Goal: Book appointment/travel/reservation

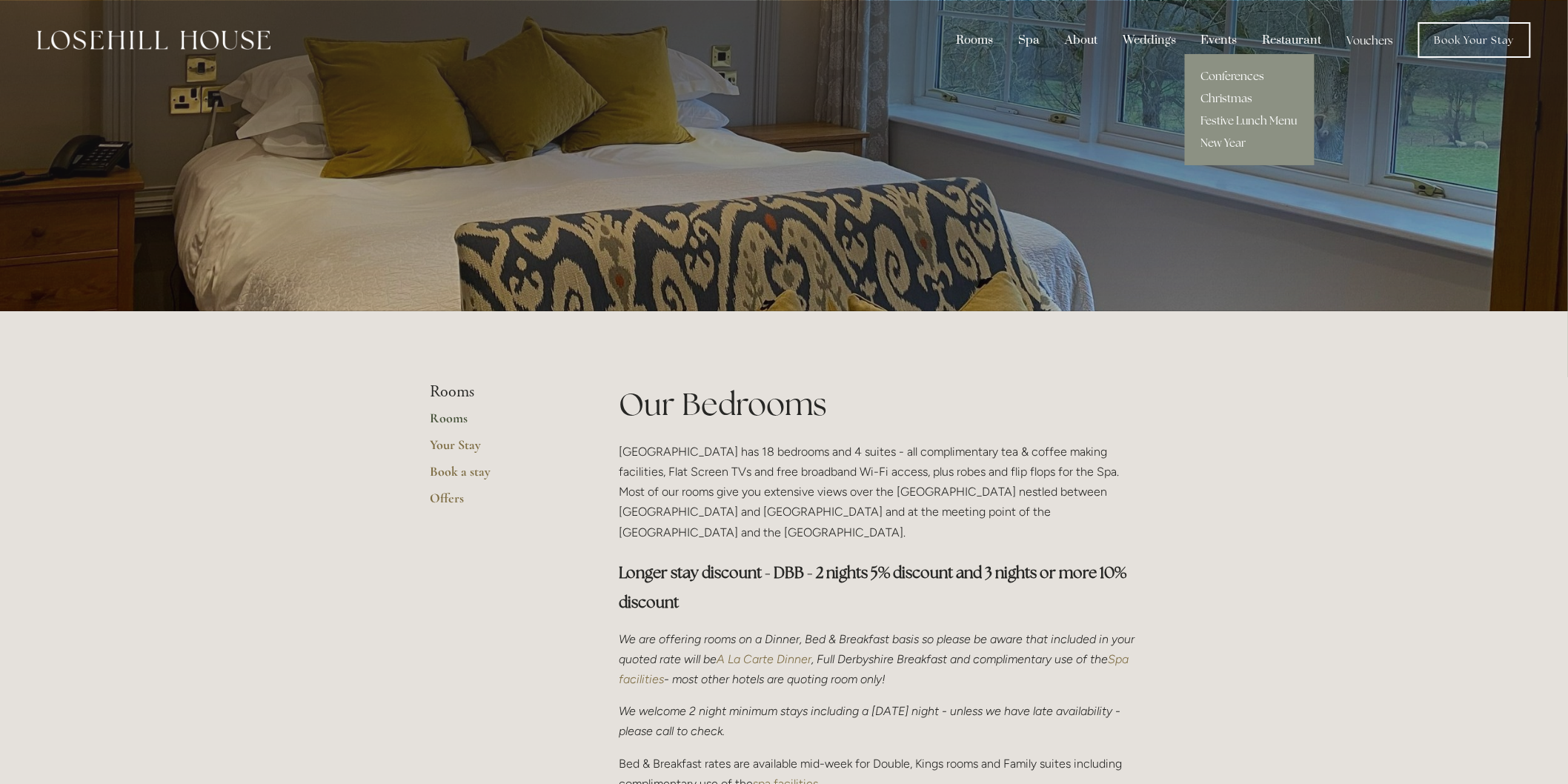
click at [1224, 93] on link "Christmas" at bounding box center [1249, 98] width 129 height 22
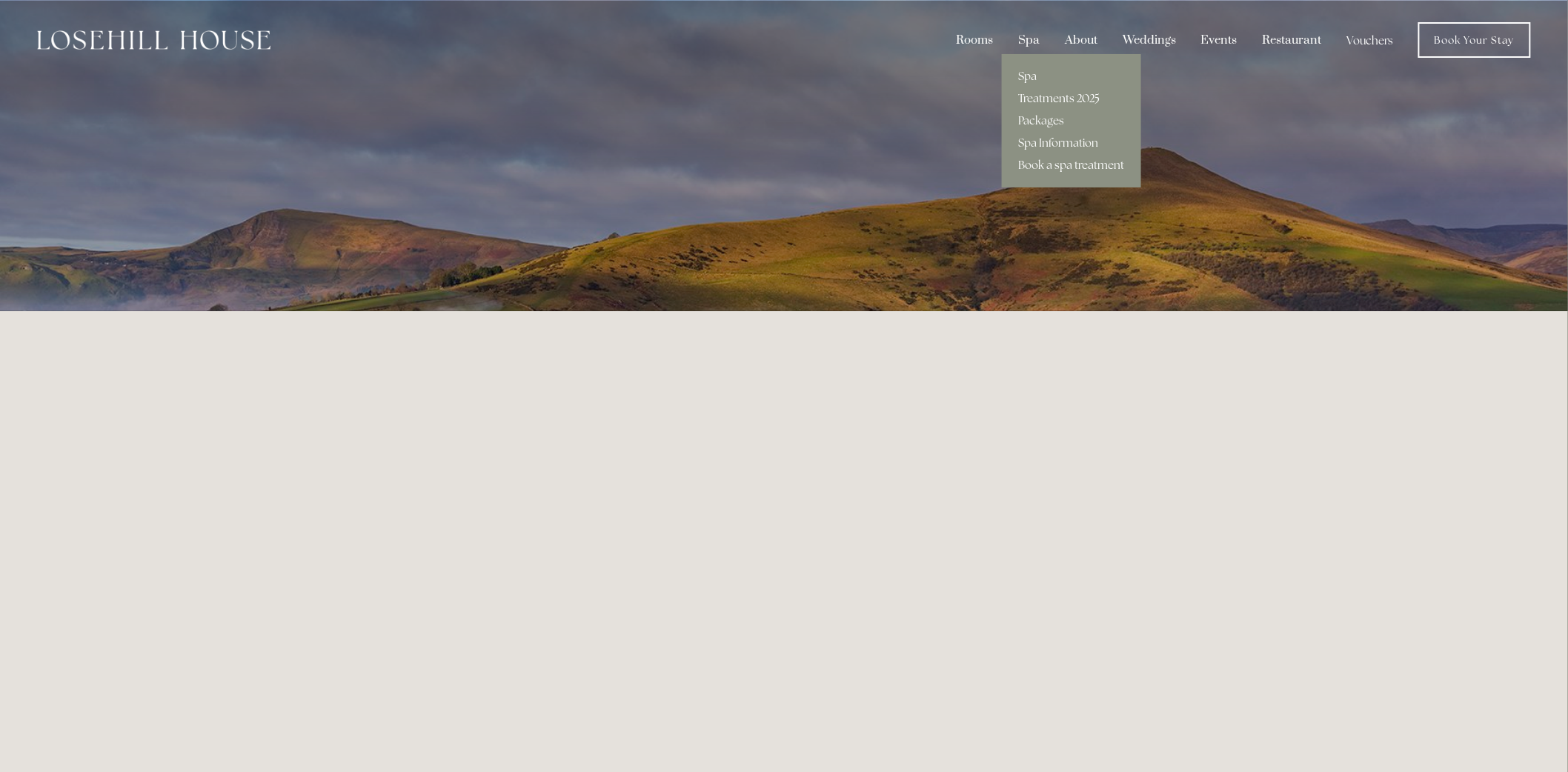
click at [1041, 91] on link "Treatments 2025" at bounding box center [1071, 98] width 139 height 22
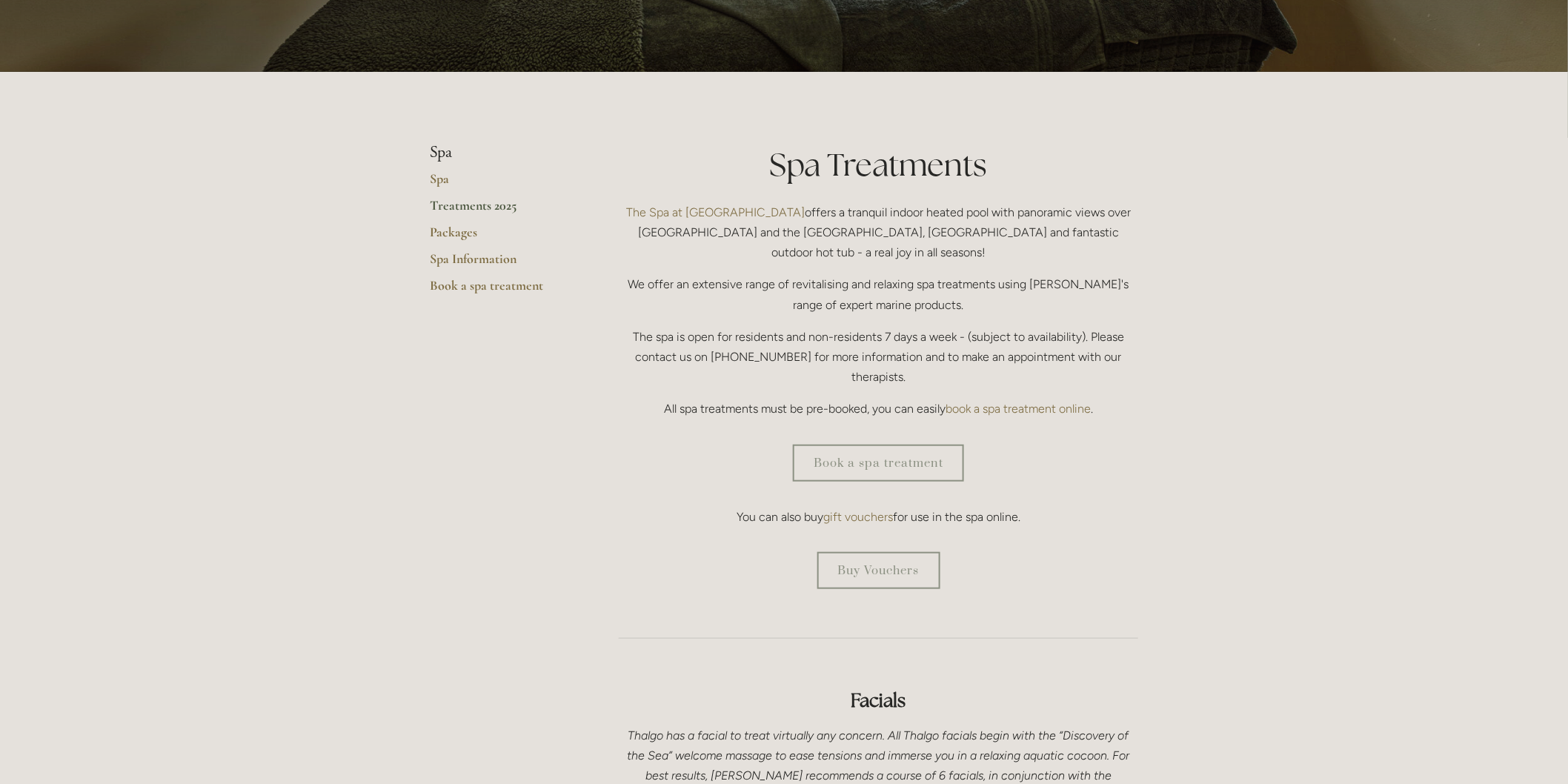
scroll to position [246, 0]
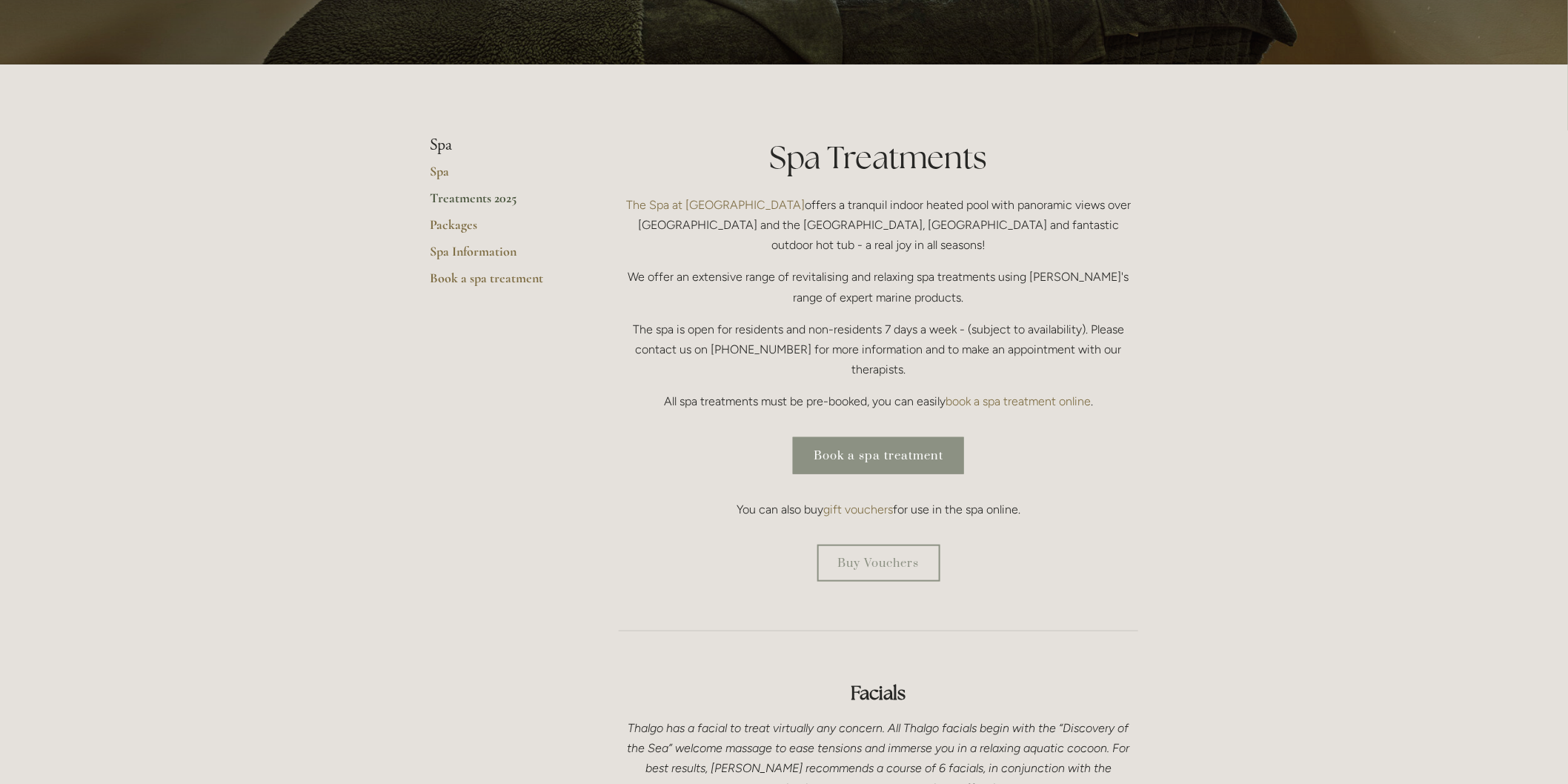
click at [927, 438] on link "Book a spa treatment" at bounding box center [878, 456] width 171 height 37
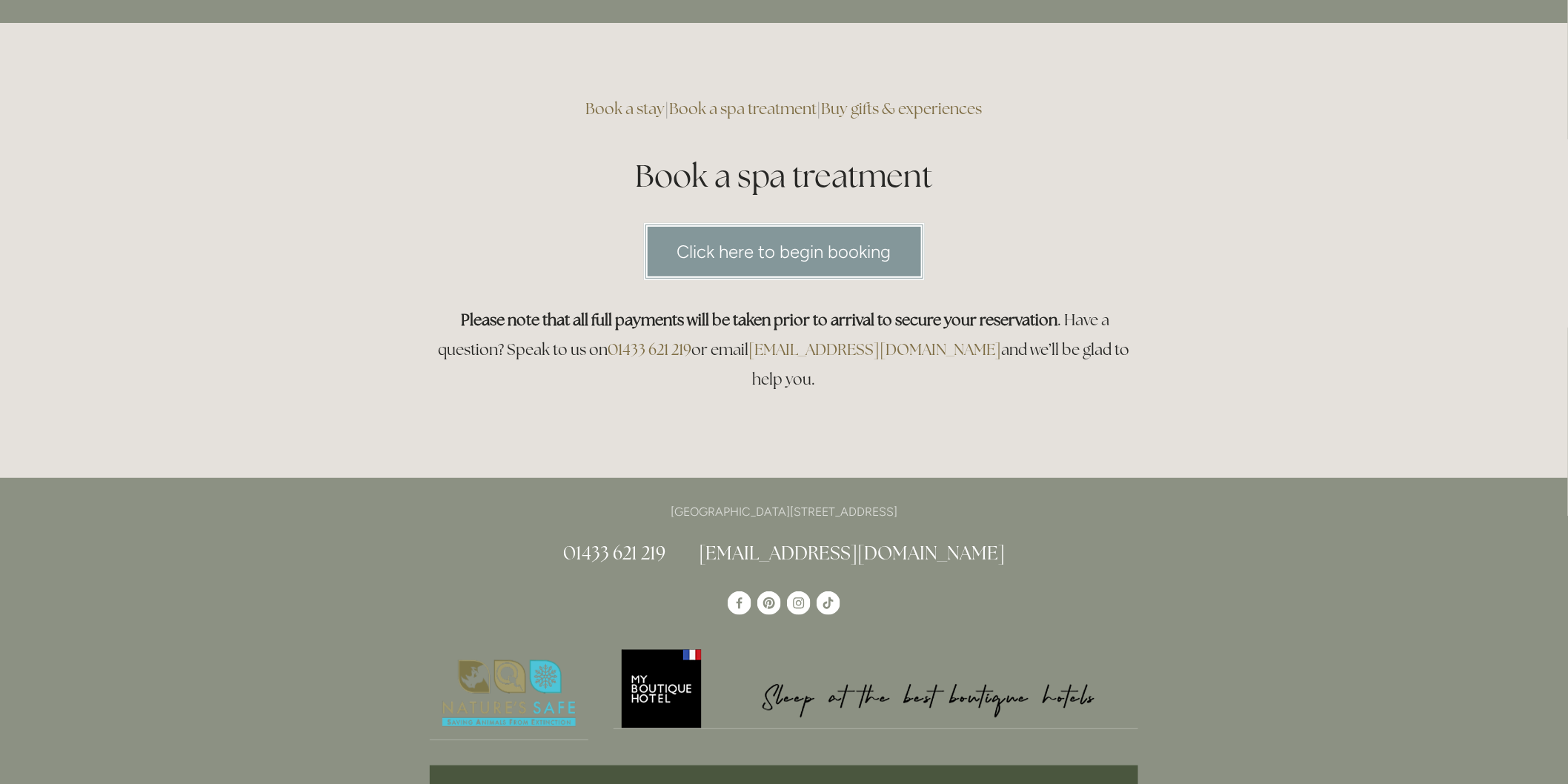
scroll to position [246, 0]
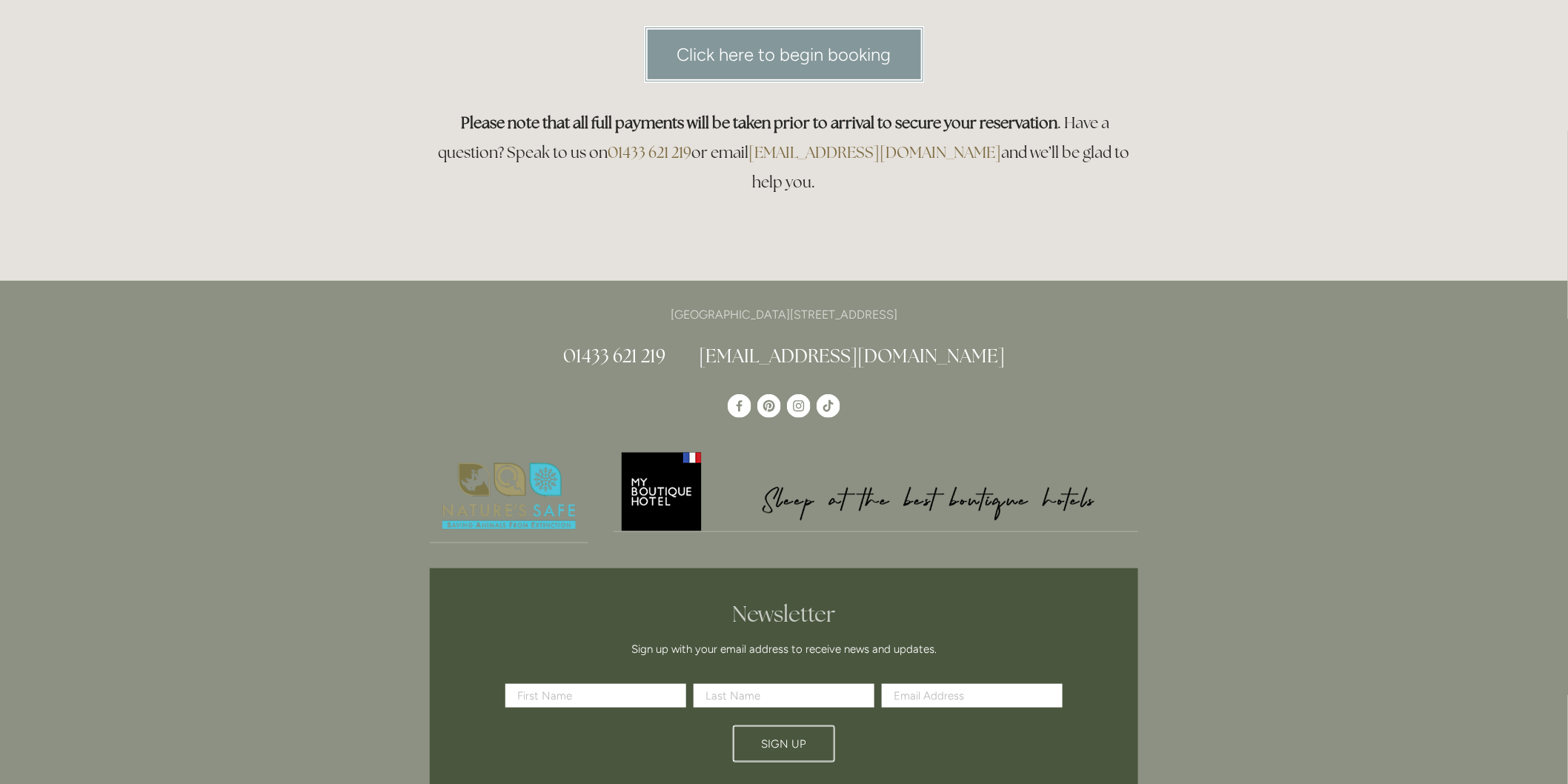
click at [827, 52] on link "Click here to begin booking" at bounding box center [784, 54] width 281 height 57
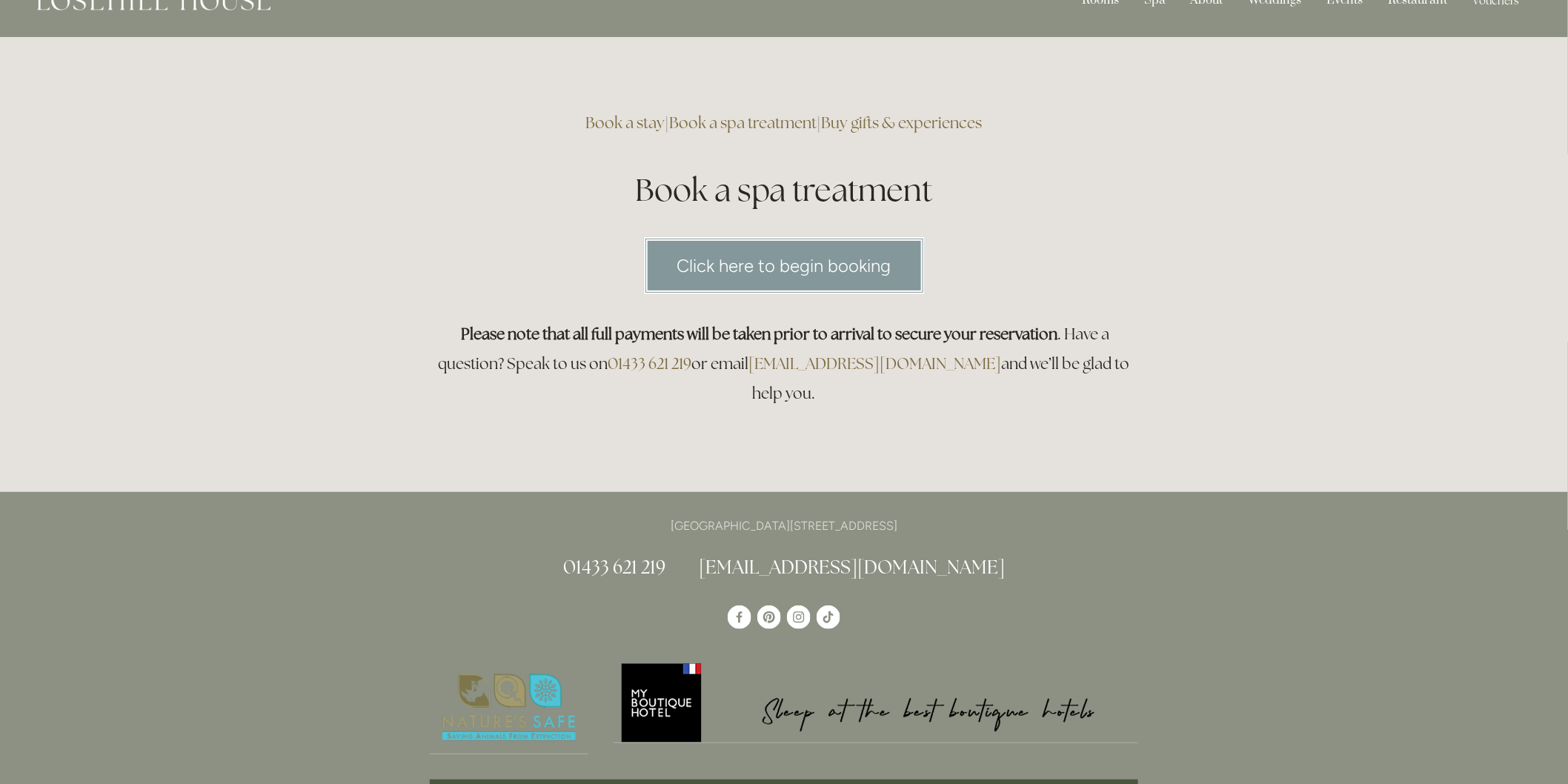
scroll to position [0, 0]
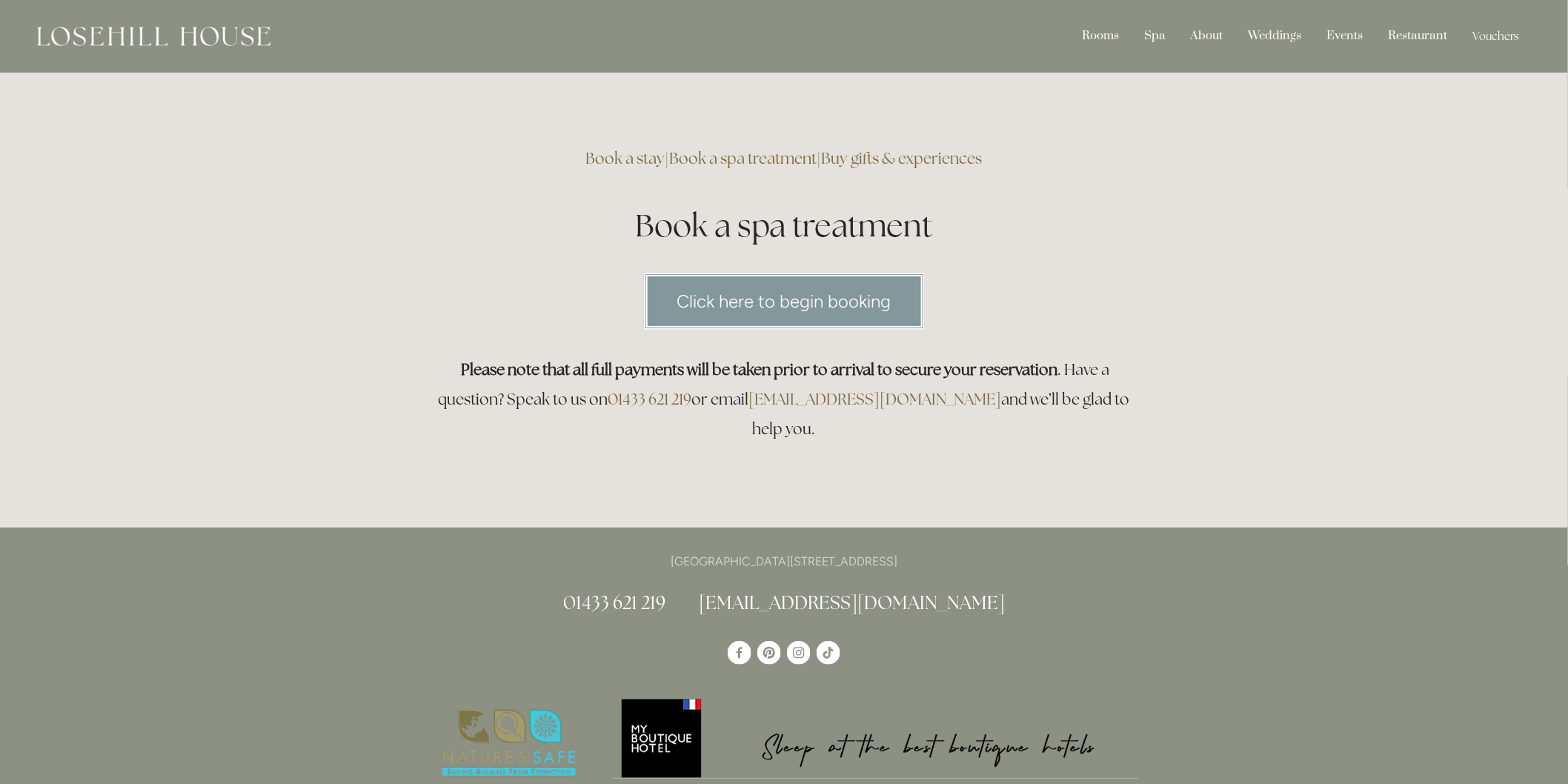
click at [847, 291] on link "Click here to begin booking" at bounding box center [784, 301] width 281 height 57
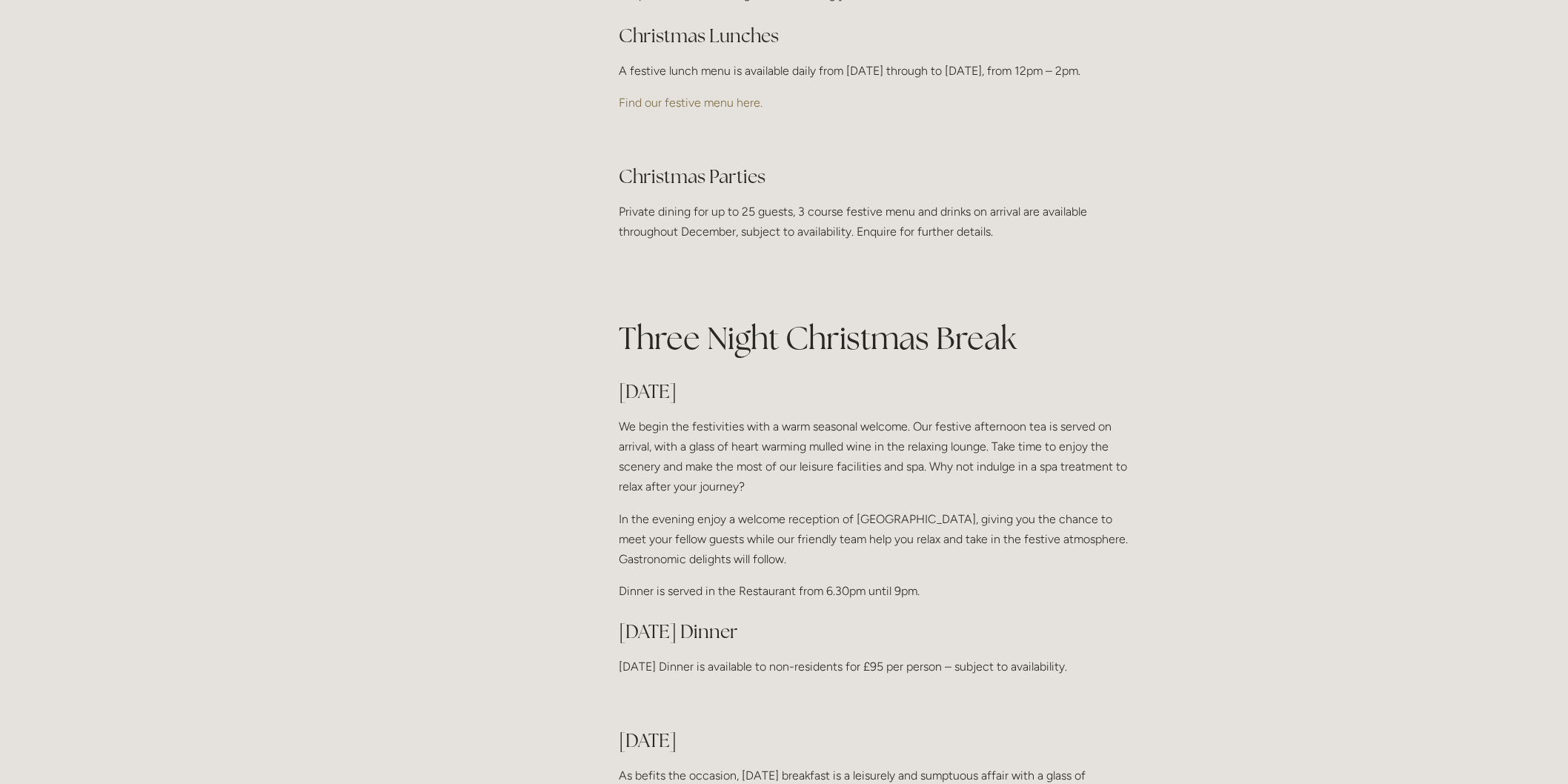
scroll to position [576, 0]
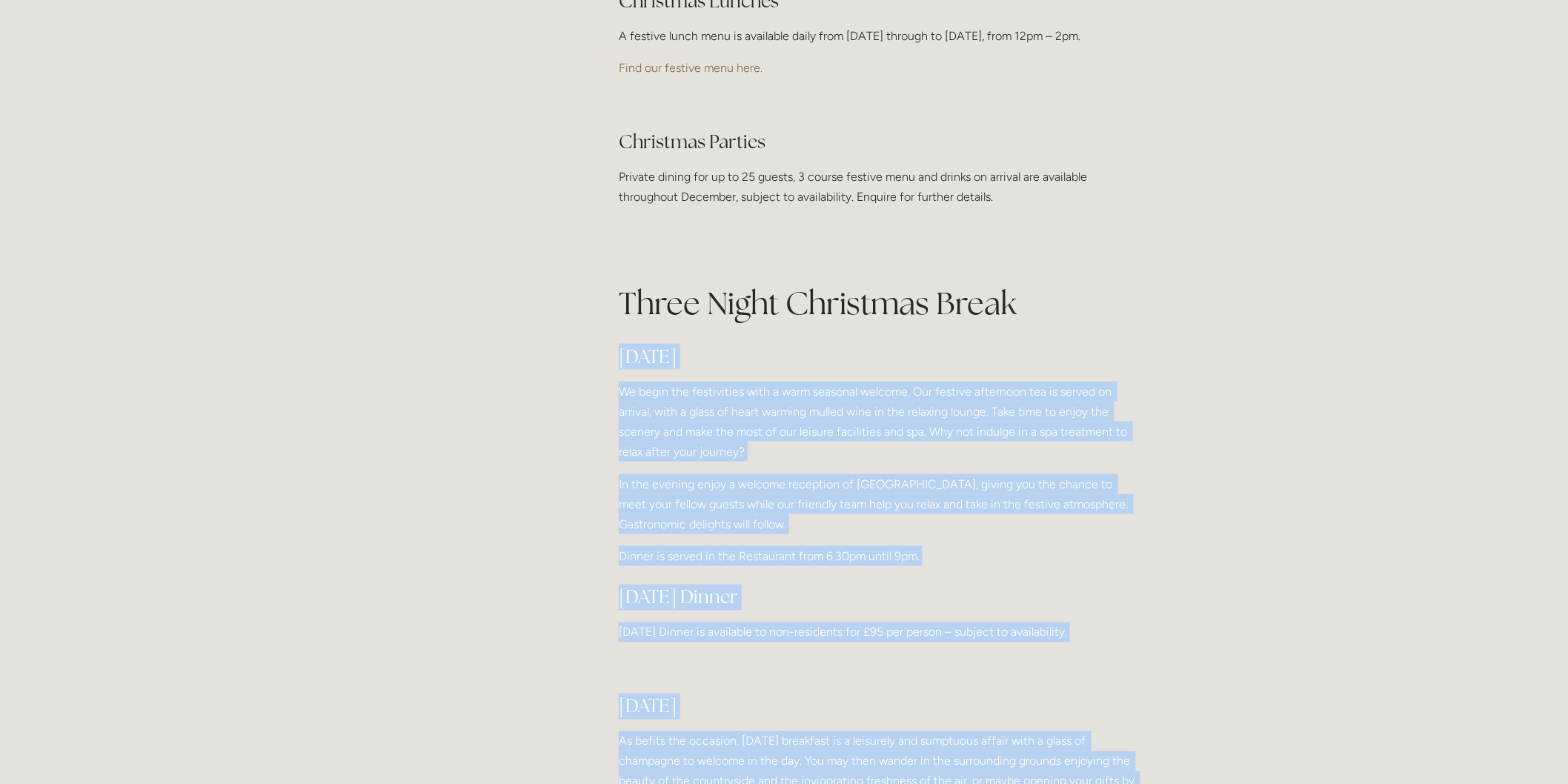
drag, startPoint x: 620, startPoint y: 374, endPoint x: 1173, endPoint y: 434, distance: 556.2
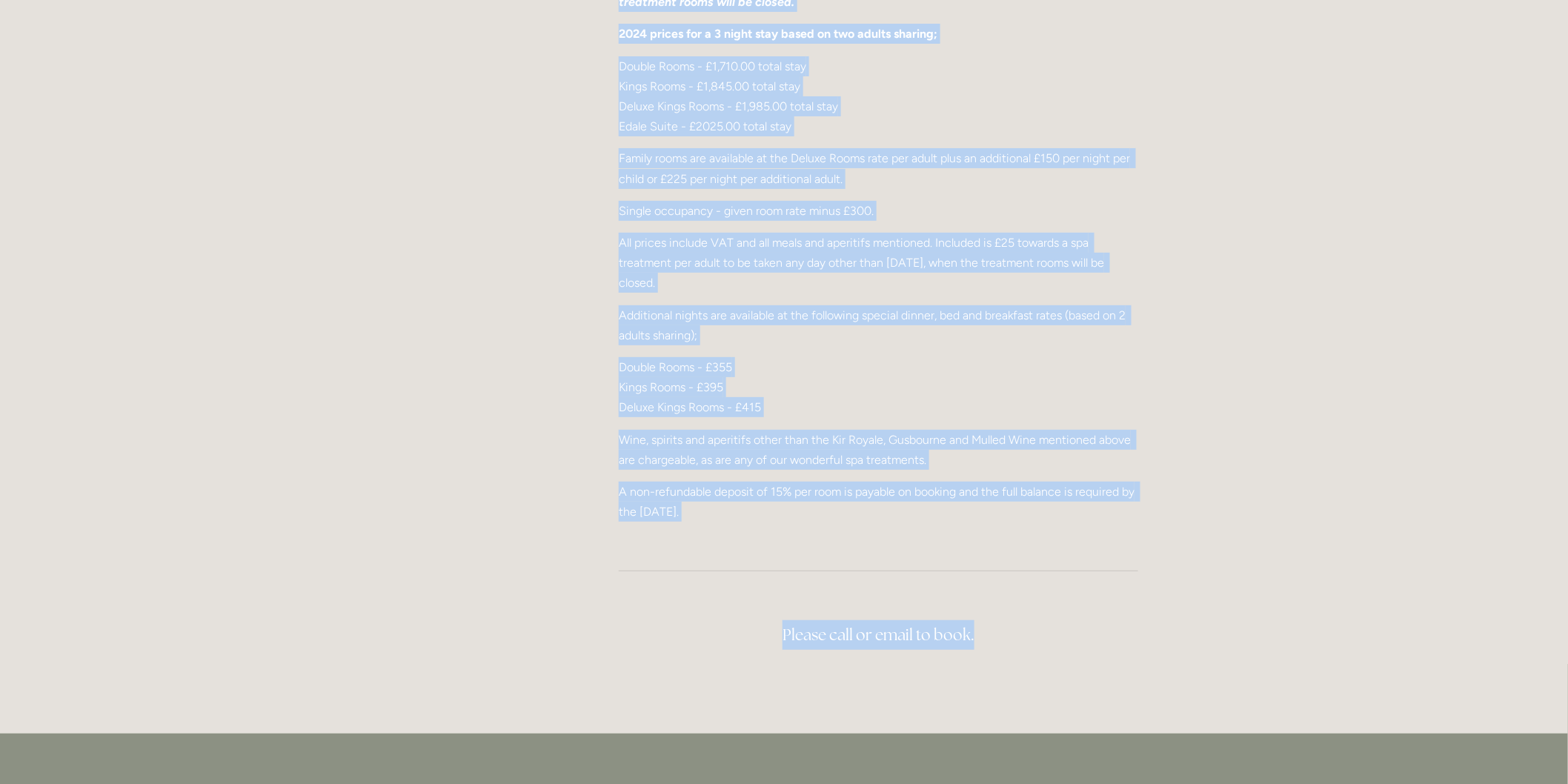
scroll to position [2388, 0]
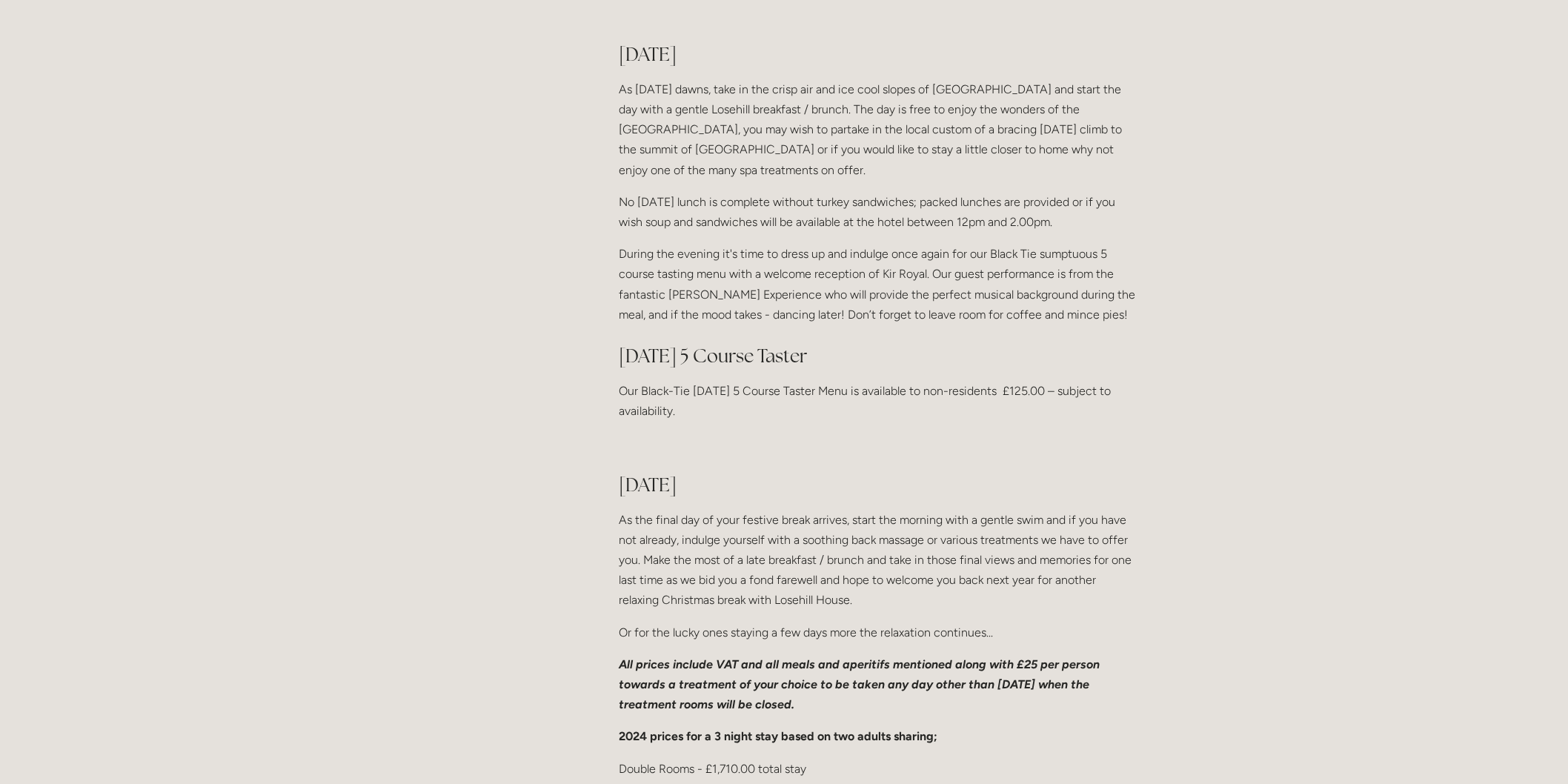
click at [522, 285] on main "Events Conferences Christmas Festive Lunch Menu New Year Christmas 2025 at Lose…" at bounding box center [784, 50] width 756 height 2772
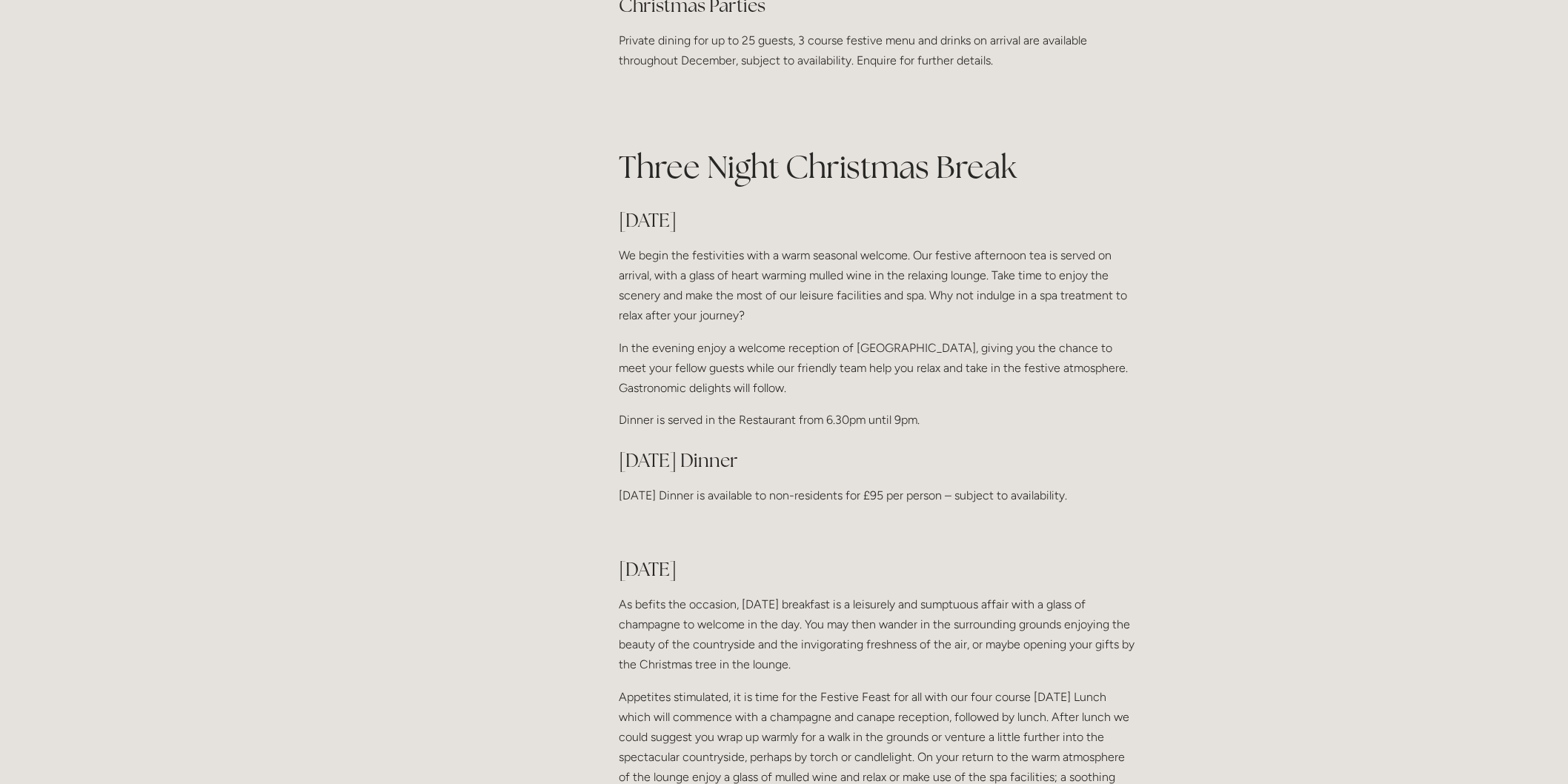
scroll to position [741, 0]
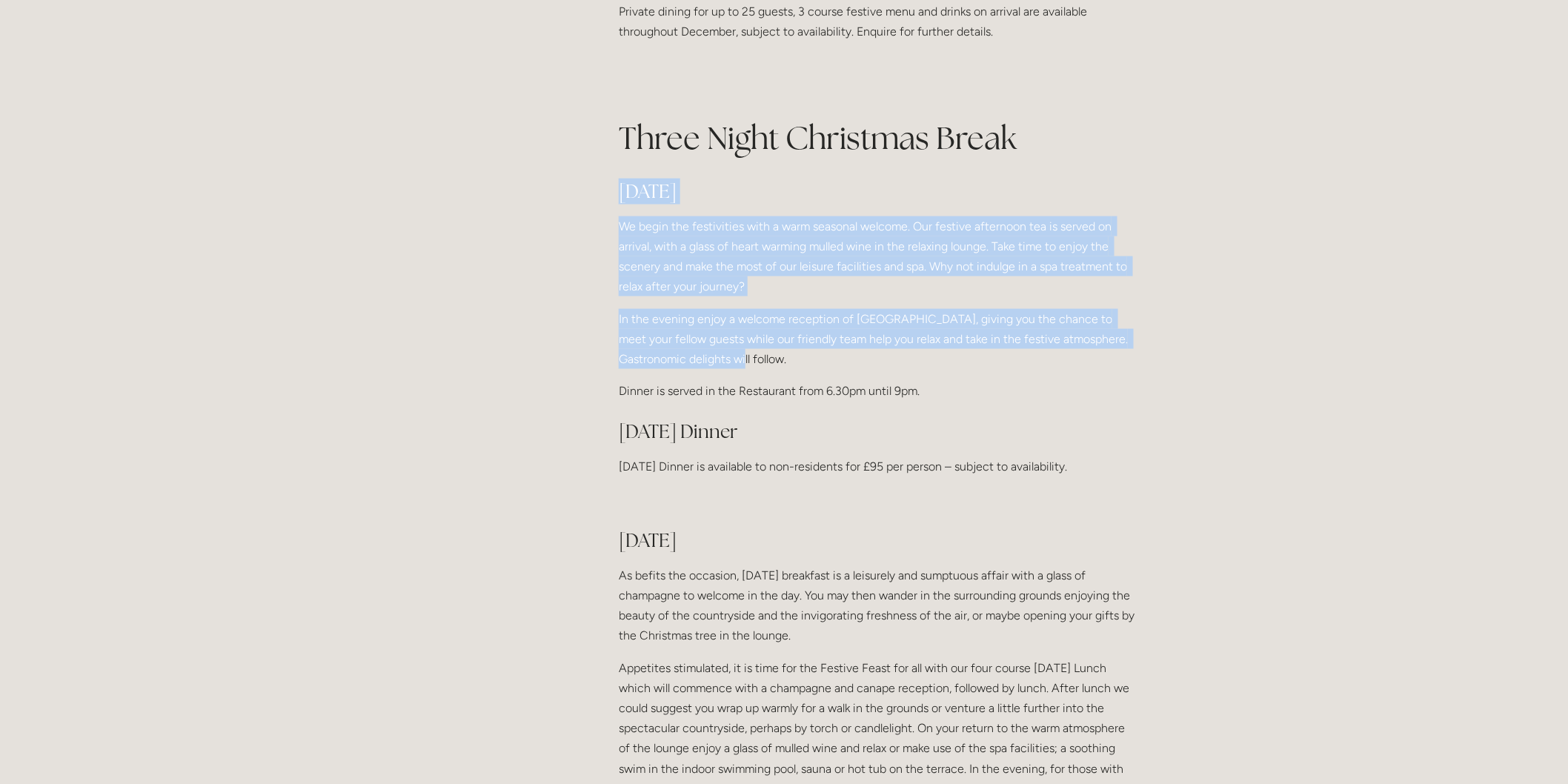
drag, startPoint x: 619, startPoint y: 209, endPoint x: 835, endPoint y: 373, distance: 271.2
copy div "Christmas Eve We begin the festivities with a warm seasonal welcome. Our festiv…"
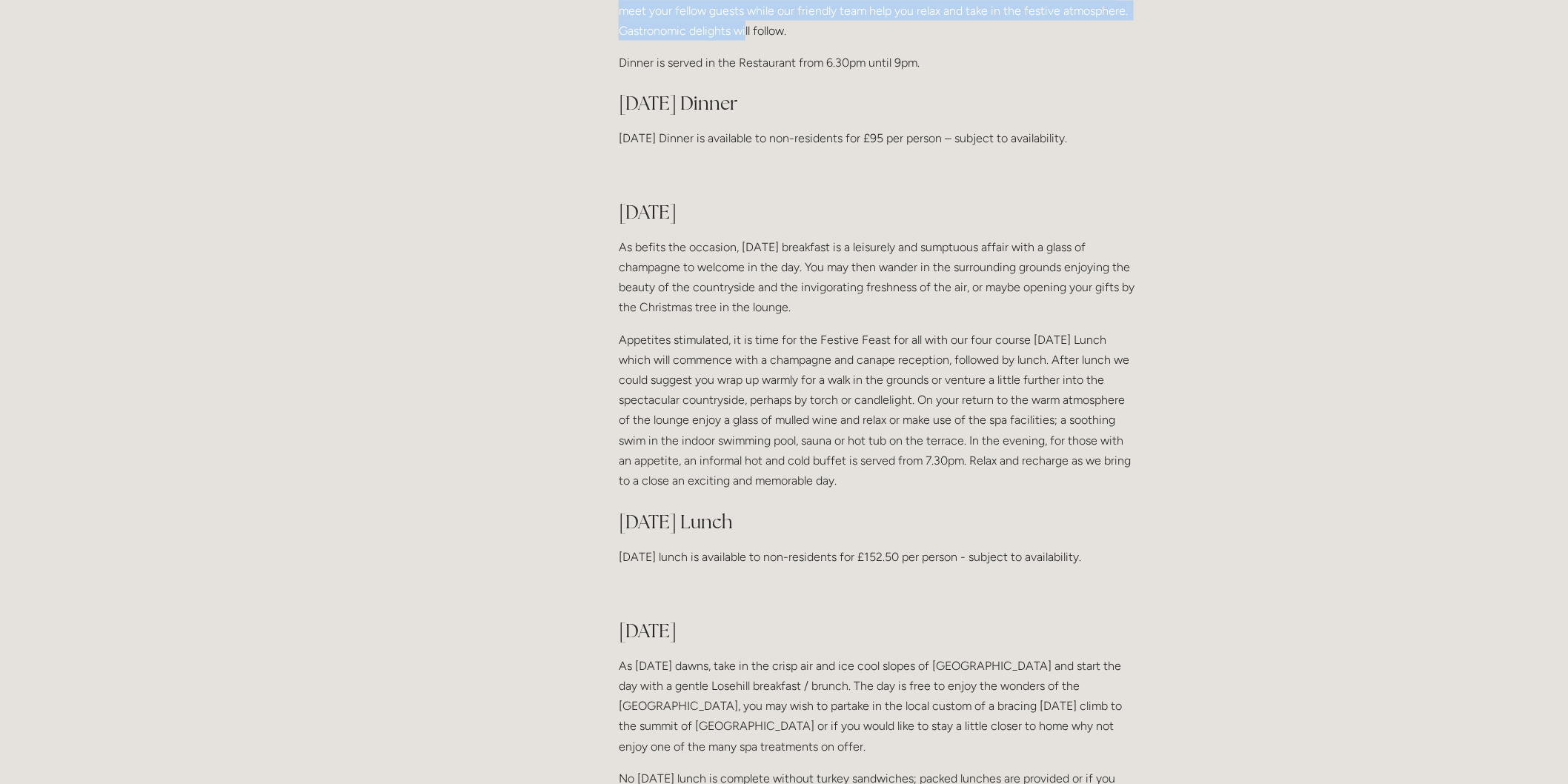
scroll to position [1070, 0]
drag, startPoint x: 622, startPoint y: 232, endPoint x: 1130, endPoint y: 495, distance: 572.0
click at [1130, 495] on div "Christmas 2025 at Losehill House Hotel & Spa Christmas time, a time for familie…" at bounding box center [878, 557] width 519 height 2490
copy div "Christmas Day As befits the occasion, Christmas Day breakfast is a leisurely an…"
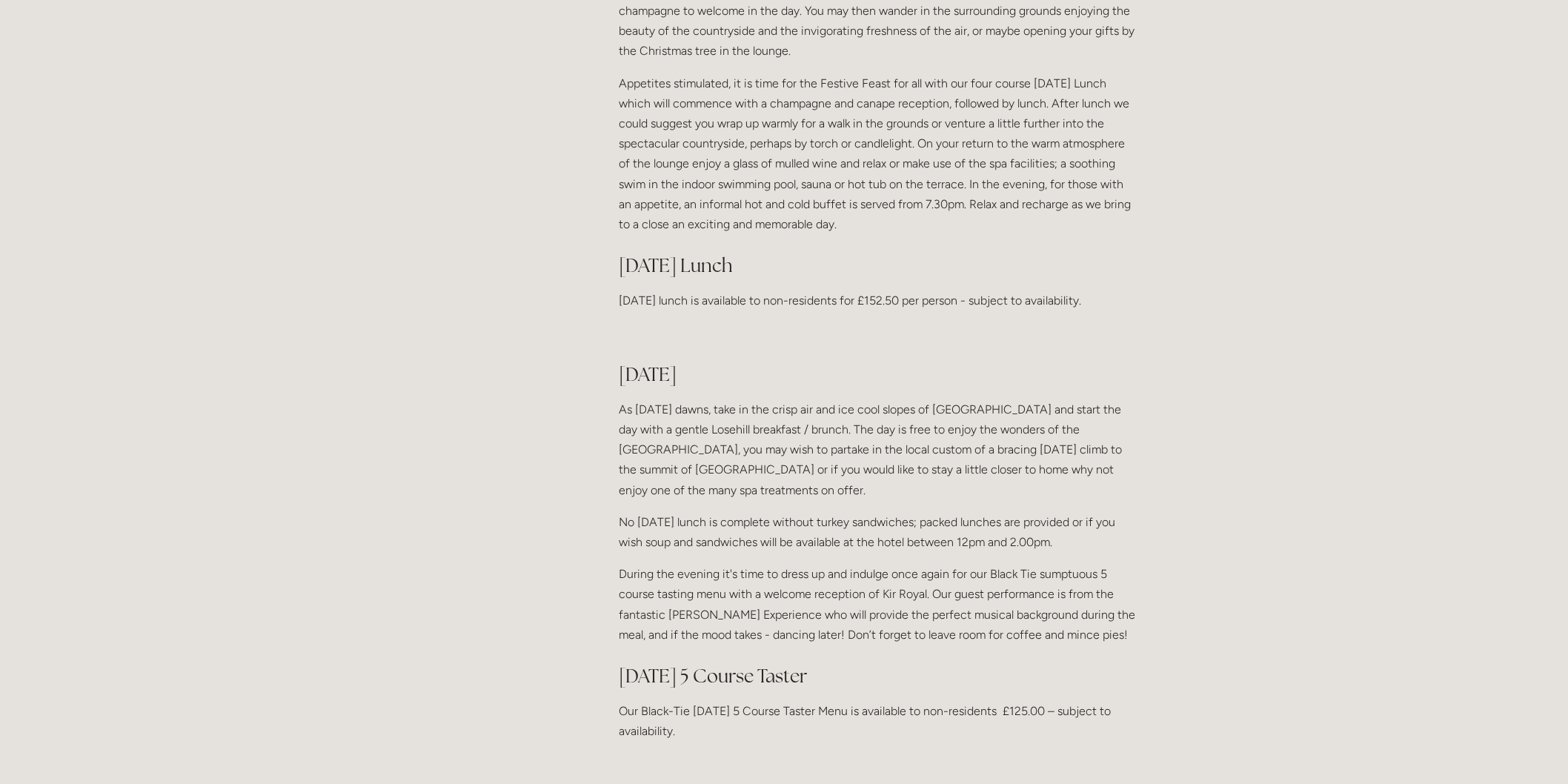
scroll to position [1482, 0]
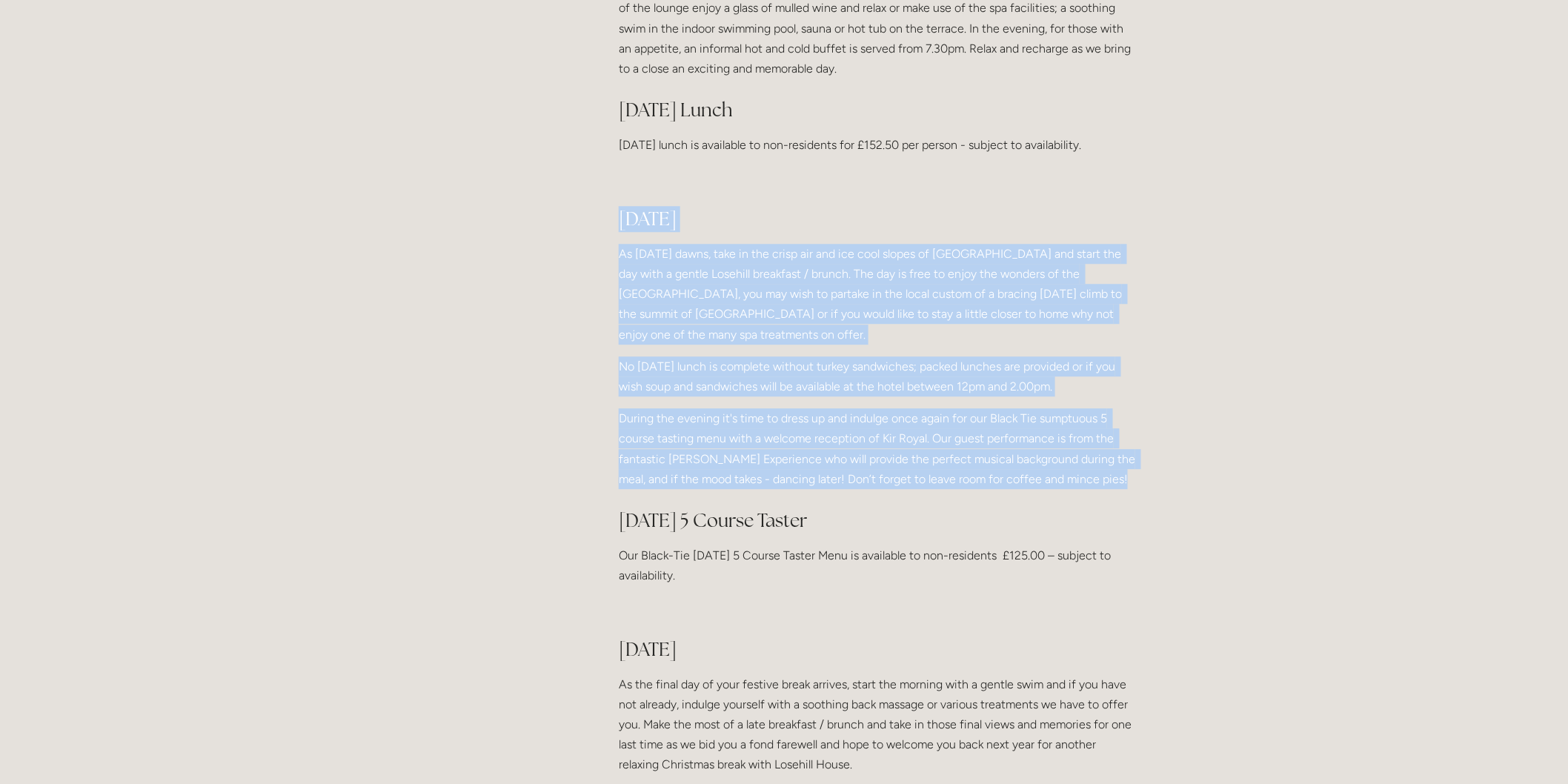
drag, startPoint x: 617, startPoint y: 238, endPoint x: 1146, endPoint y: 495, distance: 588.1
click at [1146, 495] on div "Christmas 2025 at Losehill House Hotel & Spa Christmas time, a time for familie…" at bounding box center [878, 151] width 545 height 2502
copy div "Boxing Day As Boxing Day dawns, take in the crisp air and ice cool slopes of Wi…"
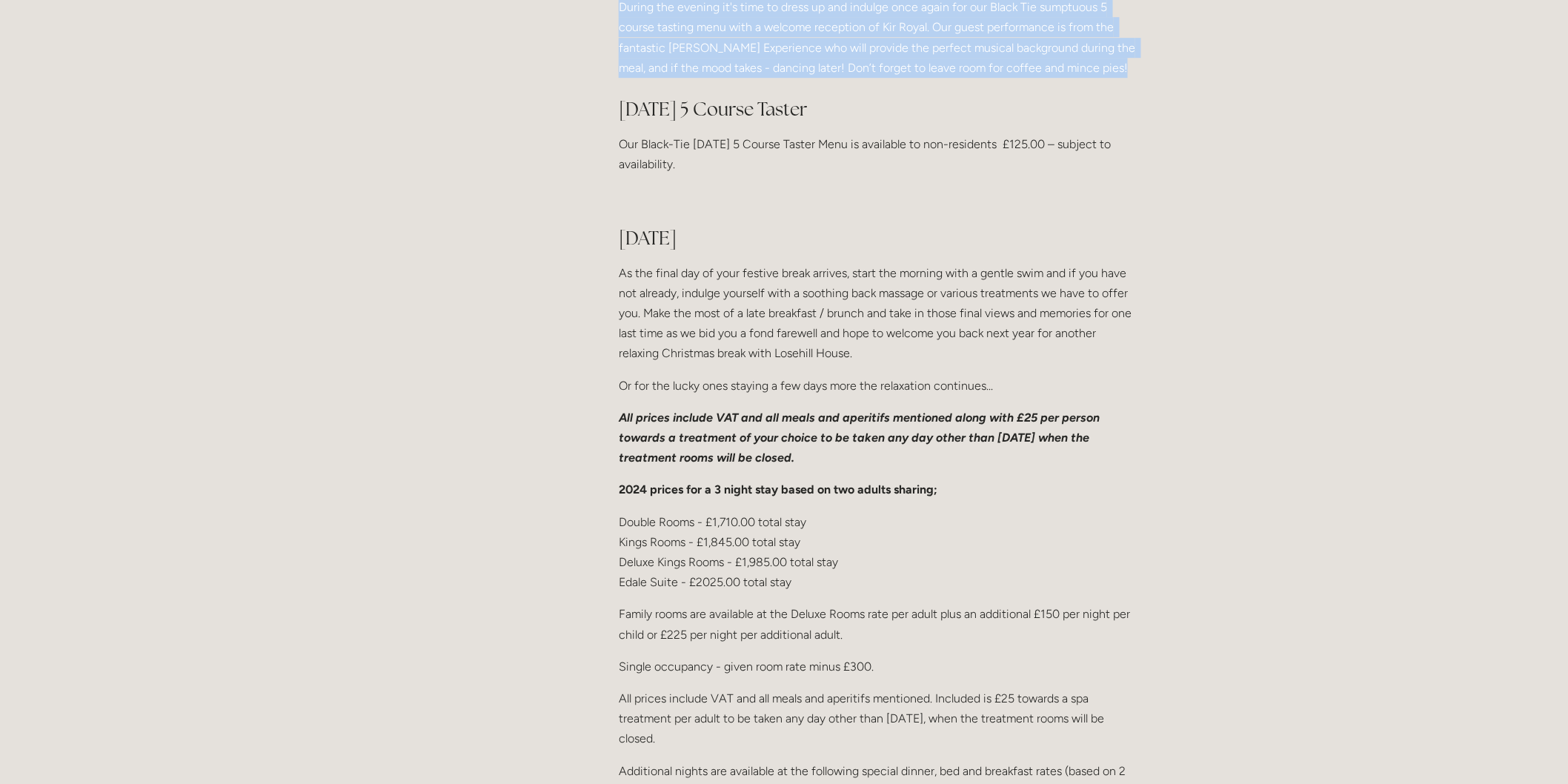
scroll to position [1812, 0]
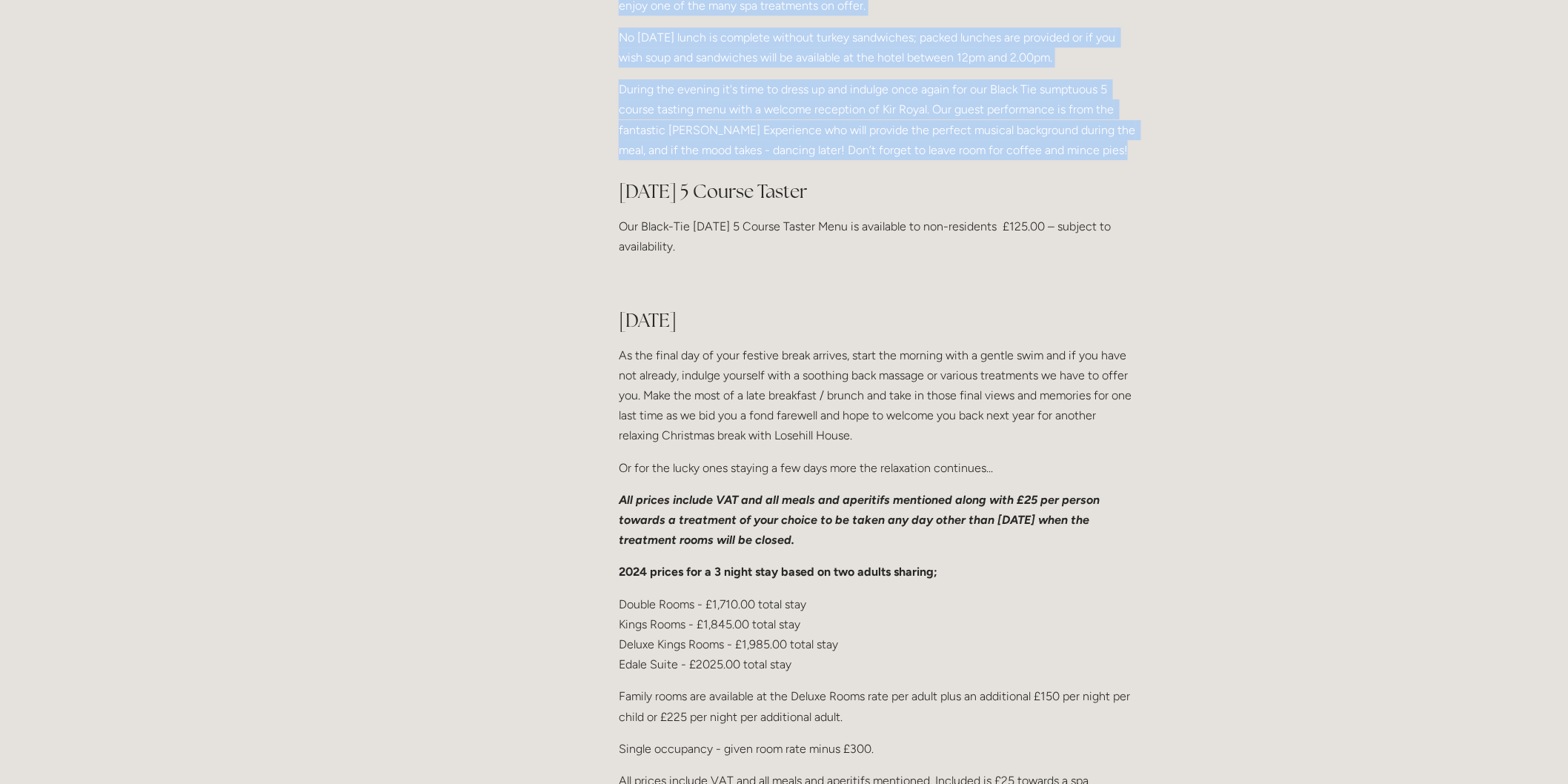
drag, startPoint x: 619, startPoint y: 338, endPoint x: 1099, endPoint y: 448, distance: 492.4
copy div "27th December As the final day of your festive break arrives, start the morning…"
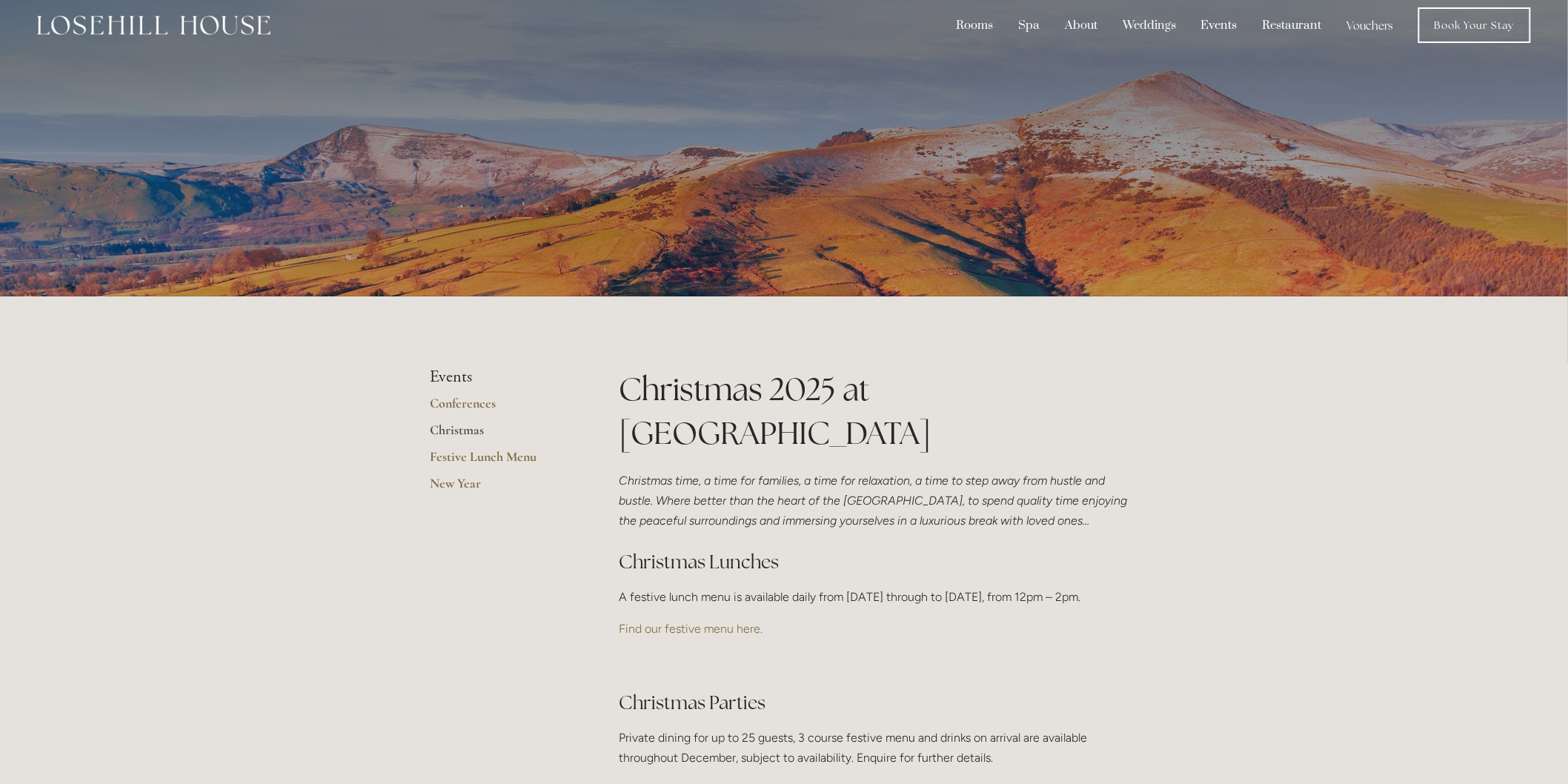
scroll to position [0, 0]
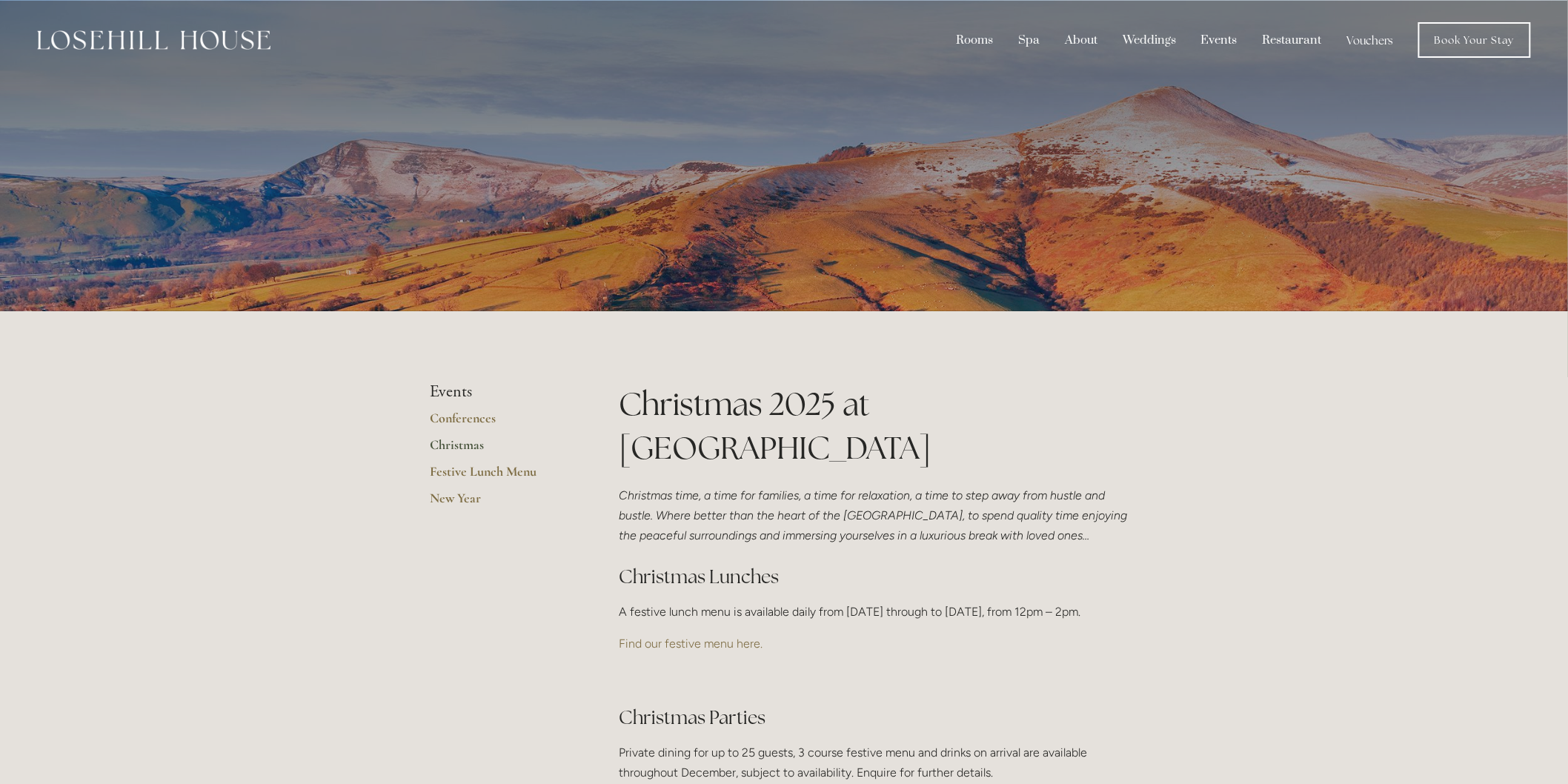
click at [1364, 40] on link "Vouchers" at bounding box center [1370, 40] width 69 height 28
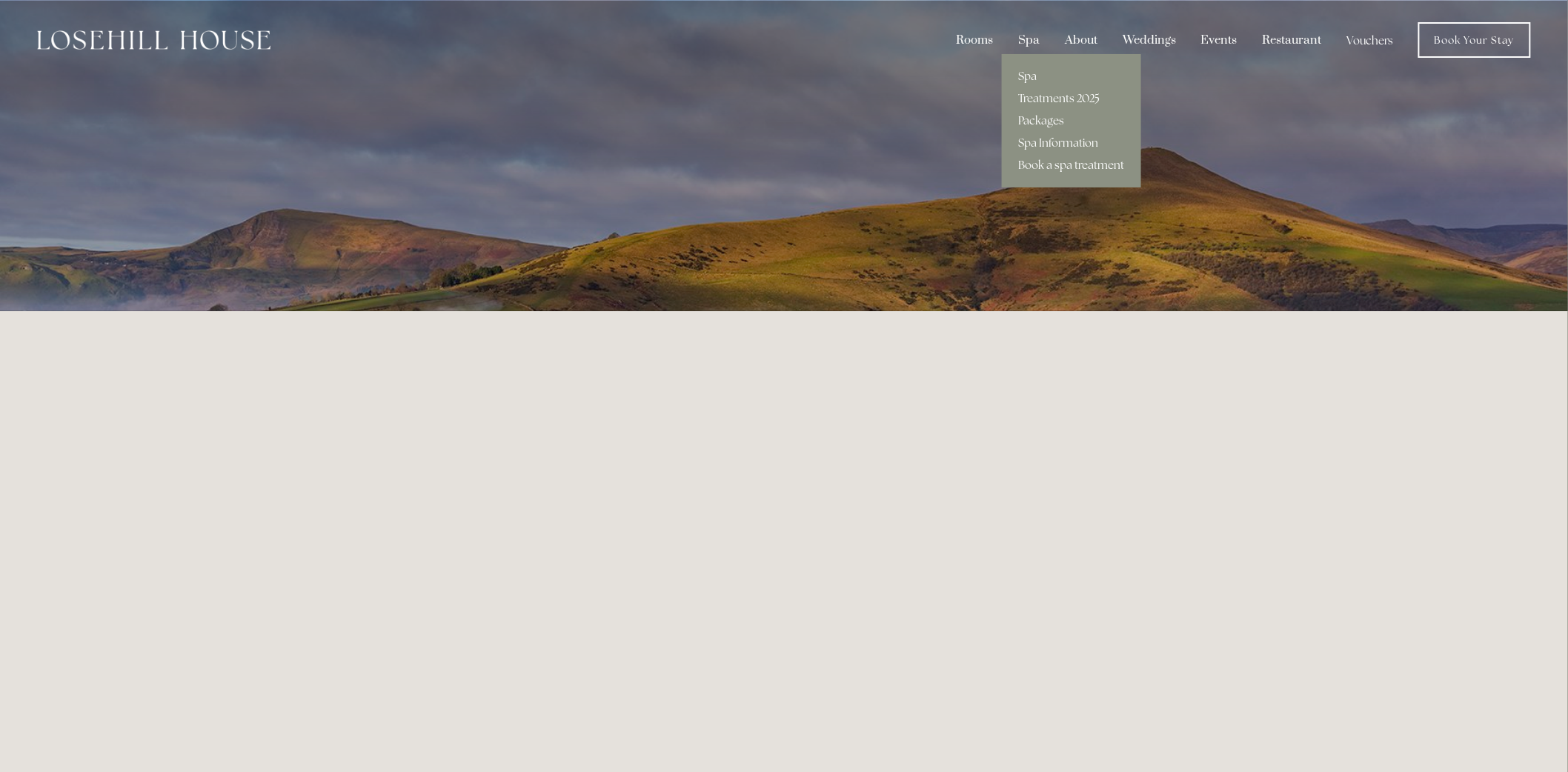
click at [1057, 115] on link "Packages" at bounding box center [1071, 120] width 139 height 22
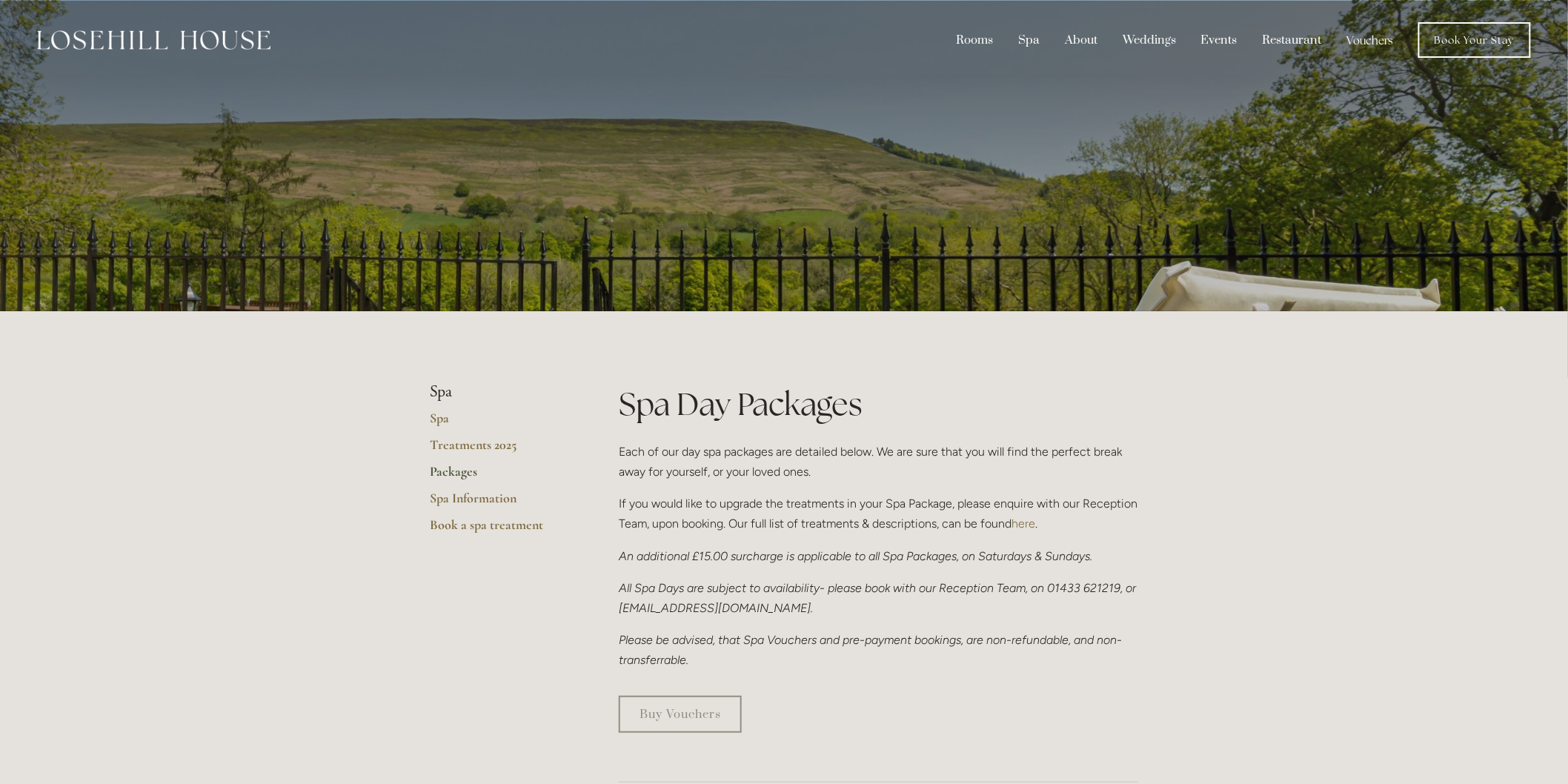
click at [1371, 35] on link "Vouchers" at bounding box center [1370, 40] width 69 height 28
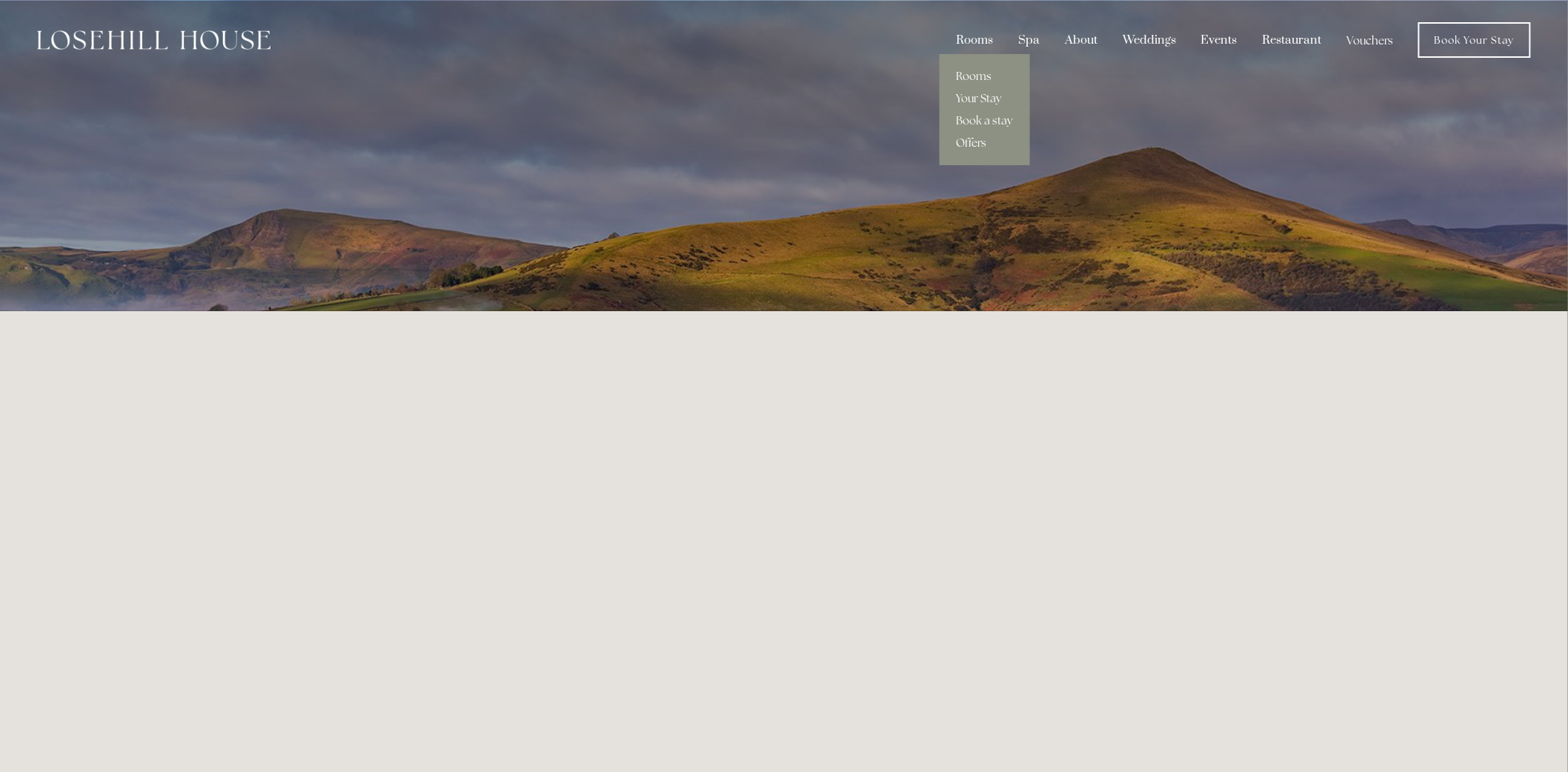
click at [981, 143] on link "Offers" at bounding box center [985, 143] width 91 height 22
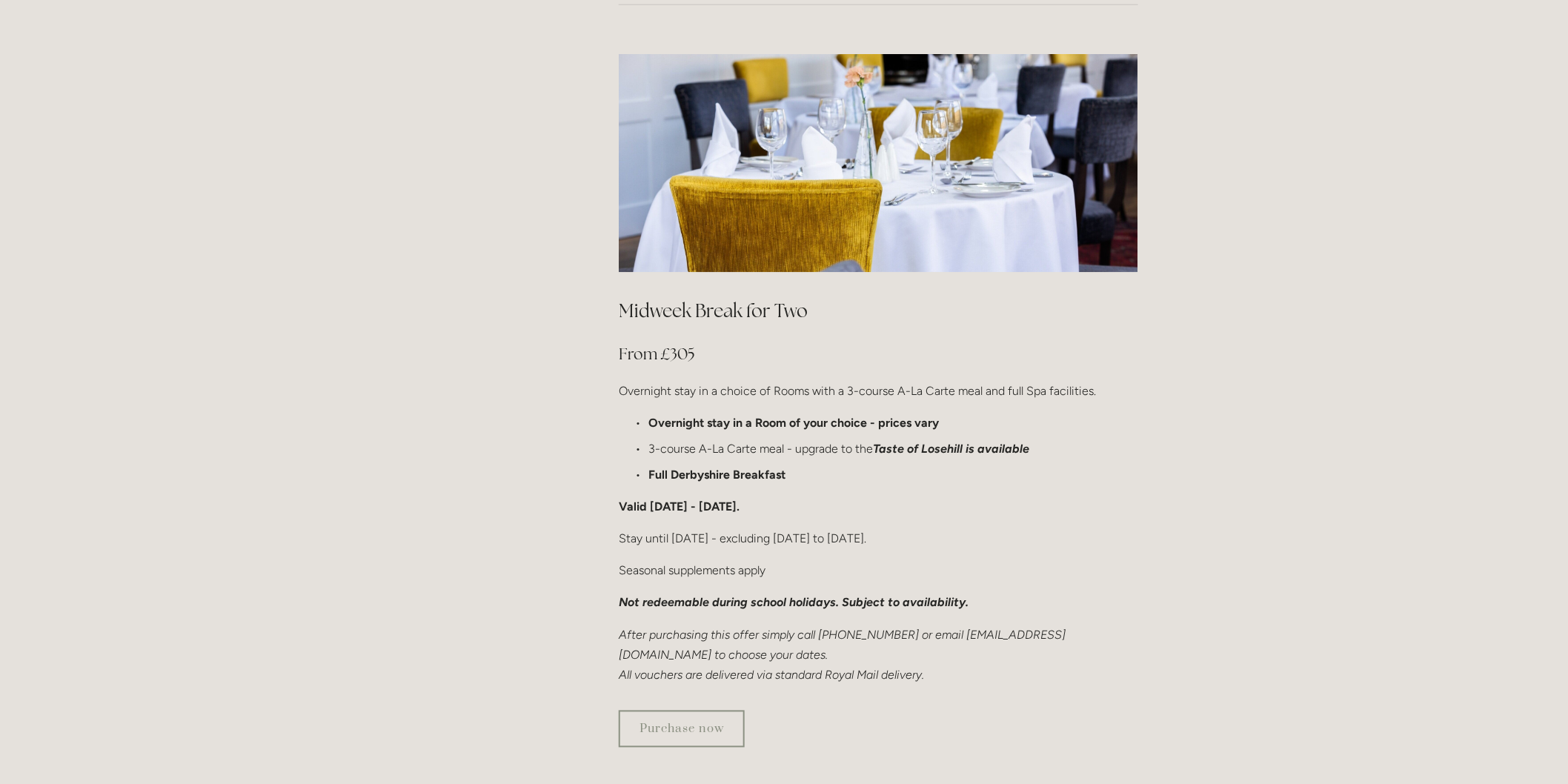
scroll to position [741, 0]
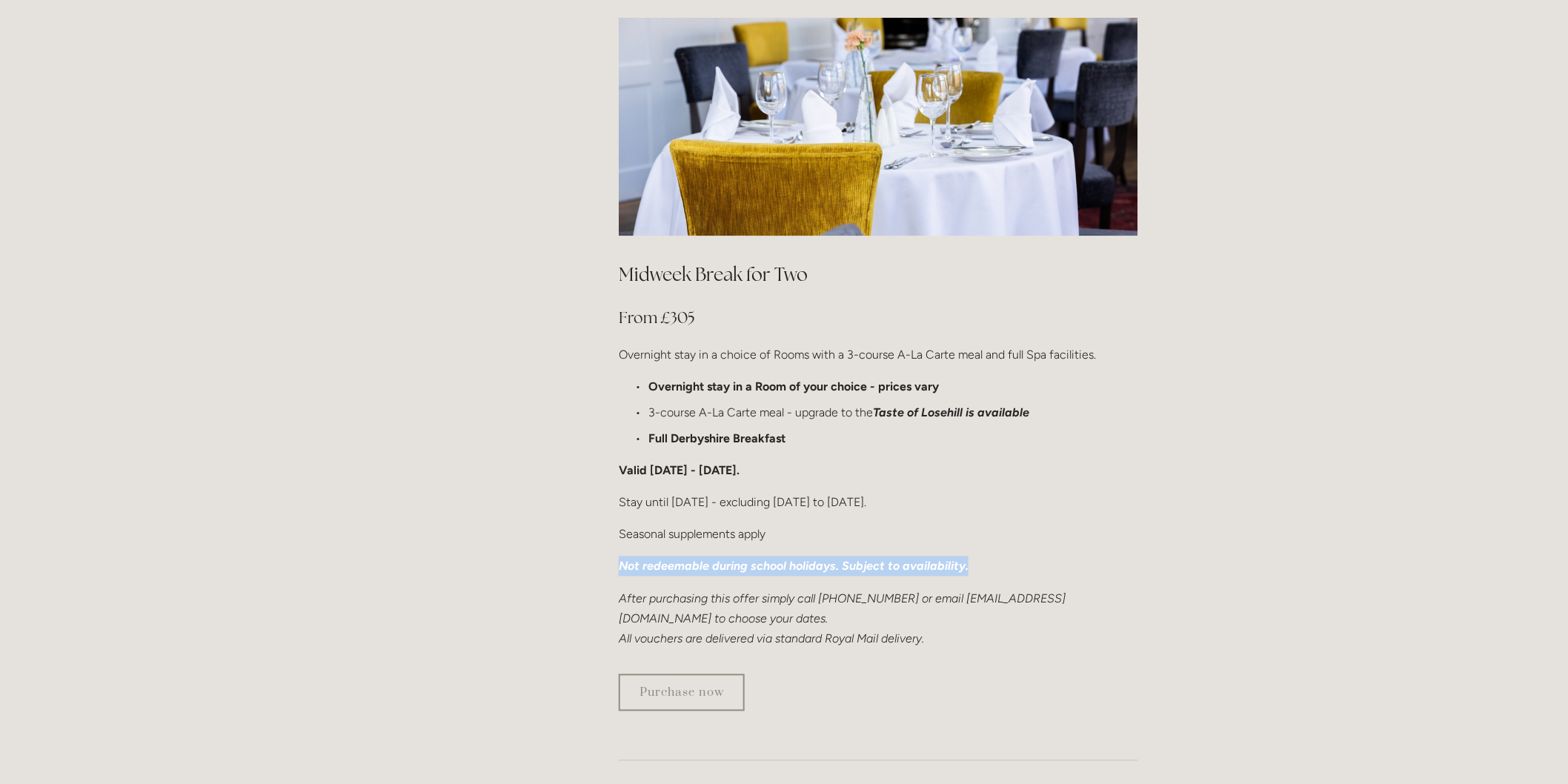
drag, startPoint x: 615, startPoint y: 509, endPoint x: 1011, endPoint y: 512, distance: 396.0
click at [1011, 512] on div "Midweek Break for Two From £305 Overnight stay in a choice of Rooms with a 3-co…" at bounding box center [878, 455] width 545 height 413
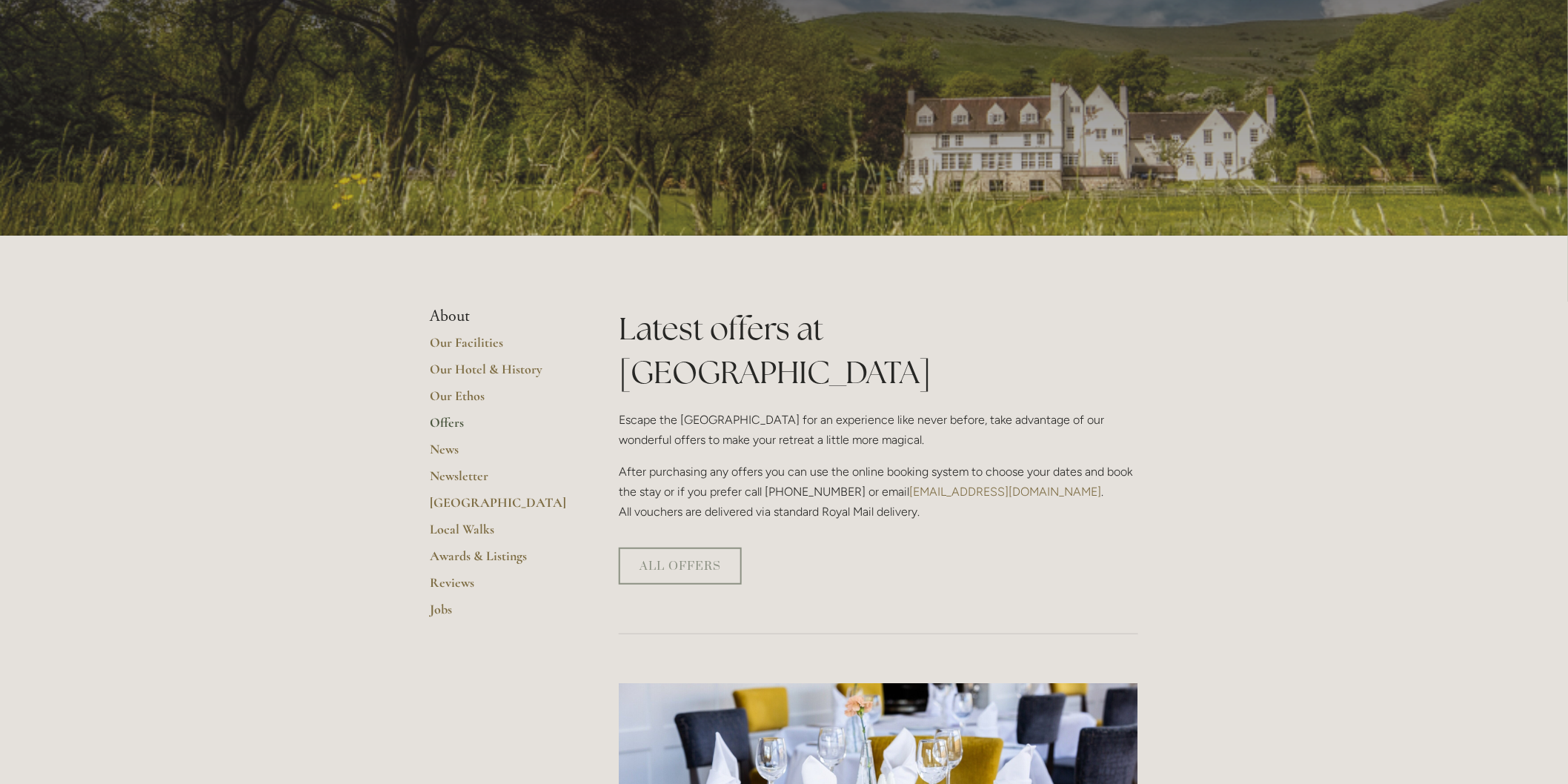
scroll to position [0, 0]
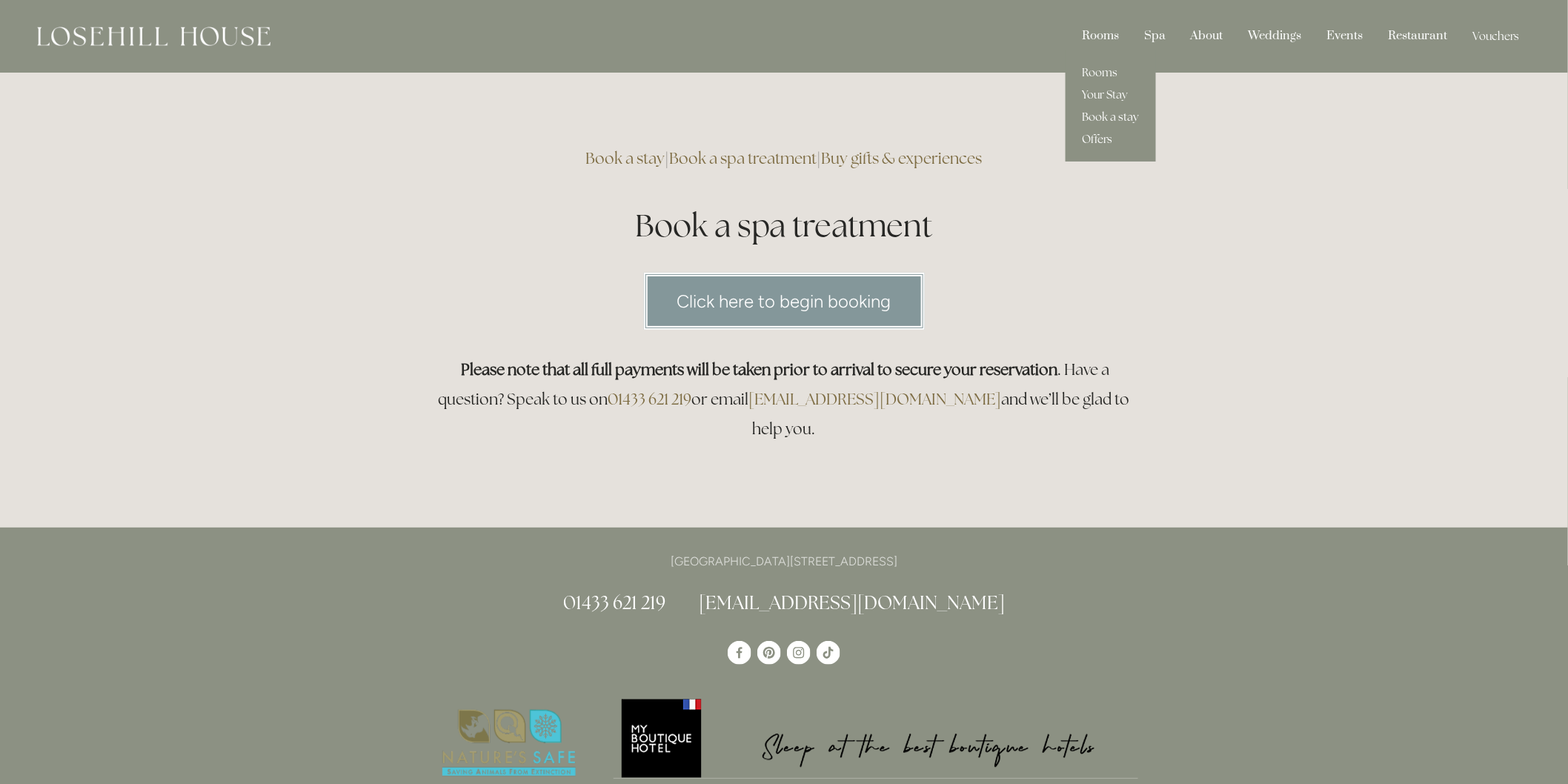
click at [1108, 113] on link "Book a stay" at bounding box center [1111, 117] width 91 height 22
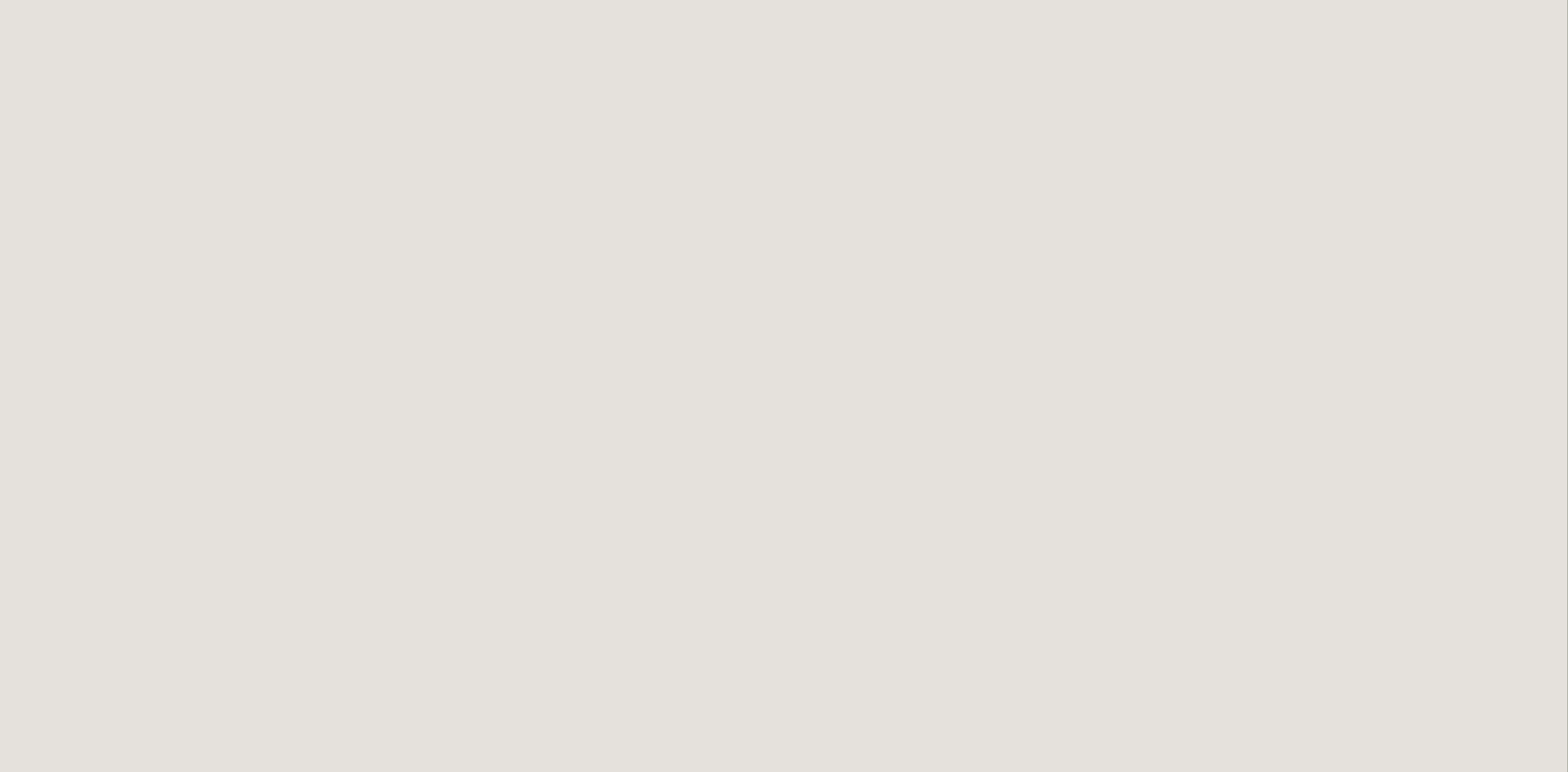
scroll to position [1893, 0]
